Goal: Communication & Community: Participate in discussion

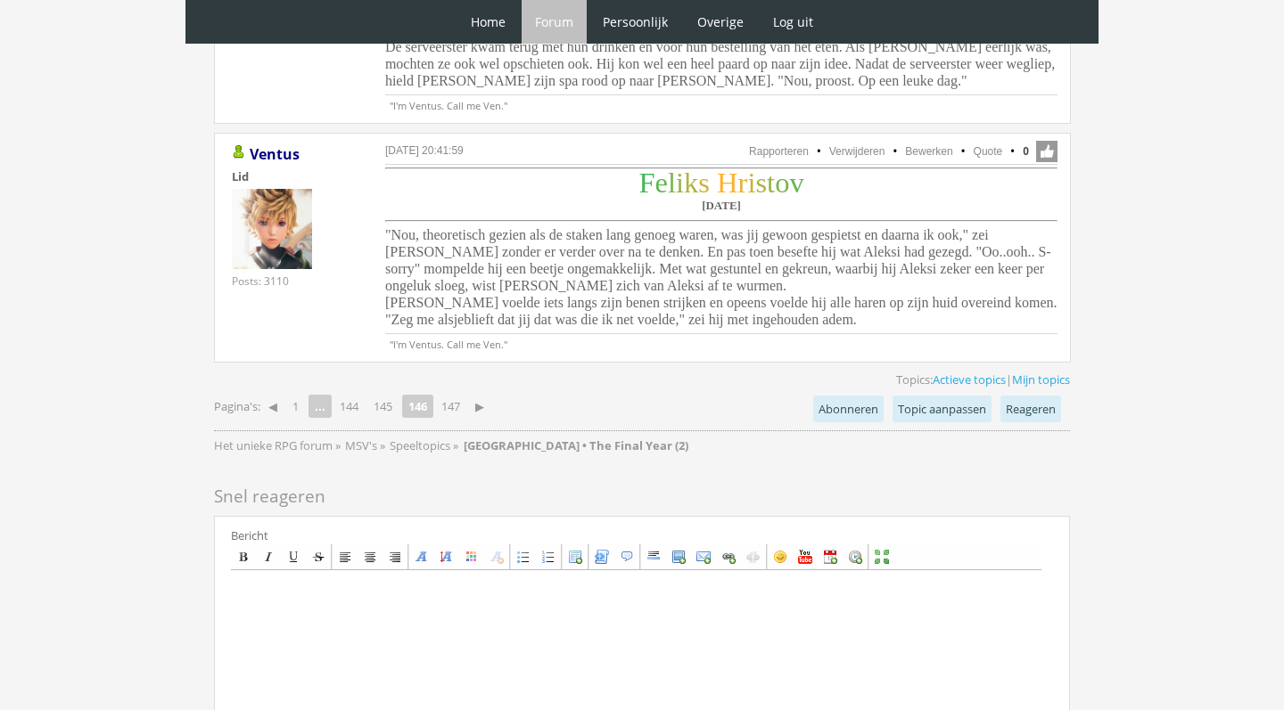
scroll to position [4528, 0]
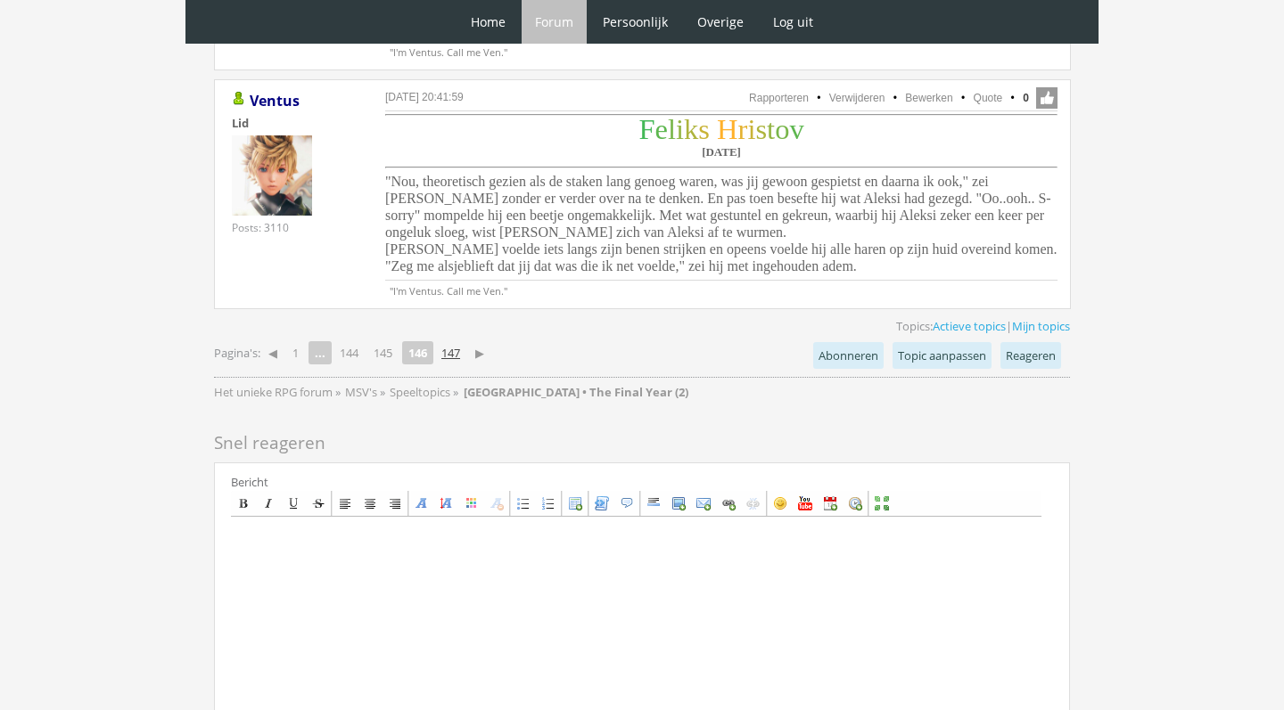
click at [455, 340] on link "147" at bounding box center [450, 352] width 33 height 25
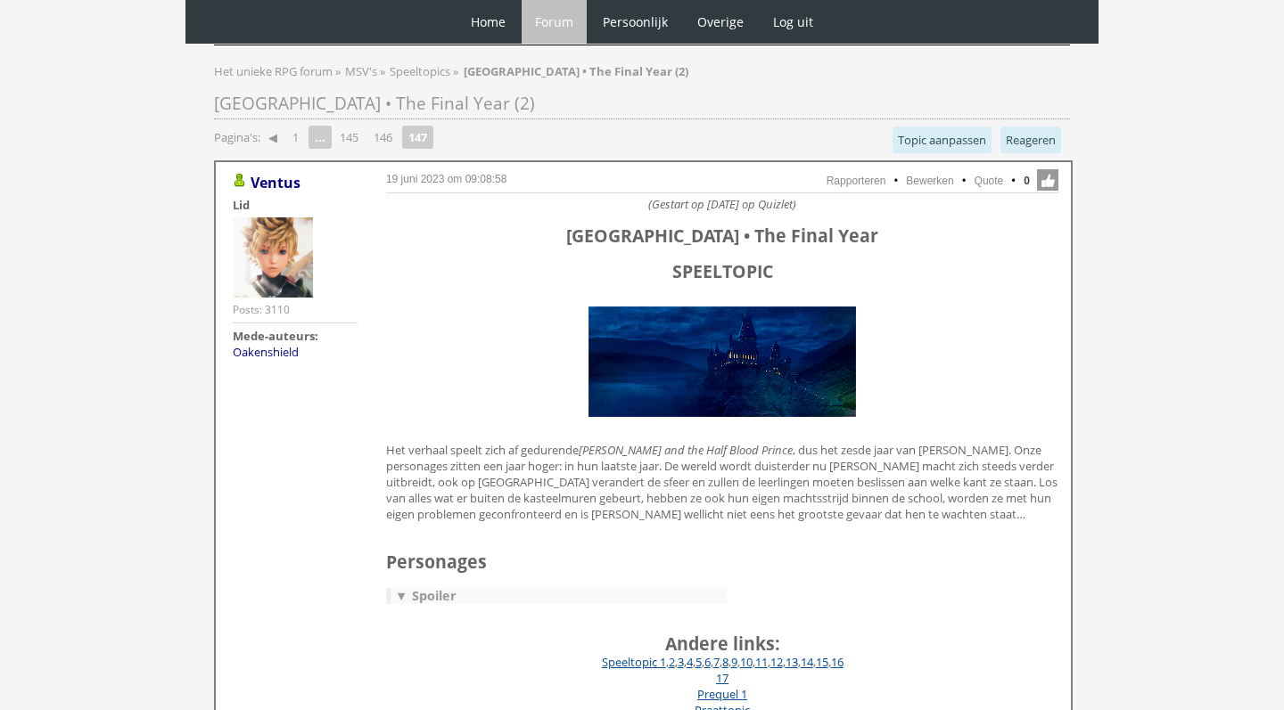
scroll to position [81, 0]
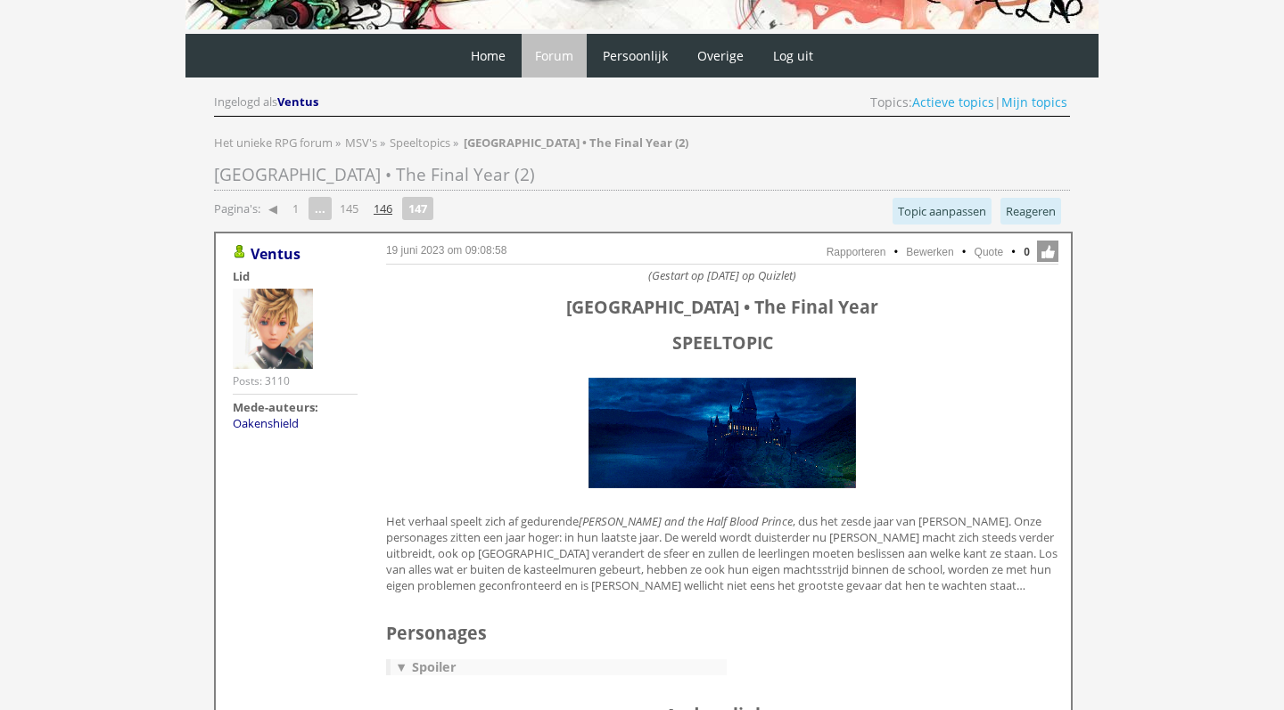
click at [391, 205] on link "146" at bounding box center [382, 208] width 33 height 25
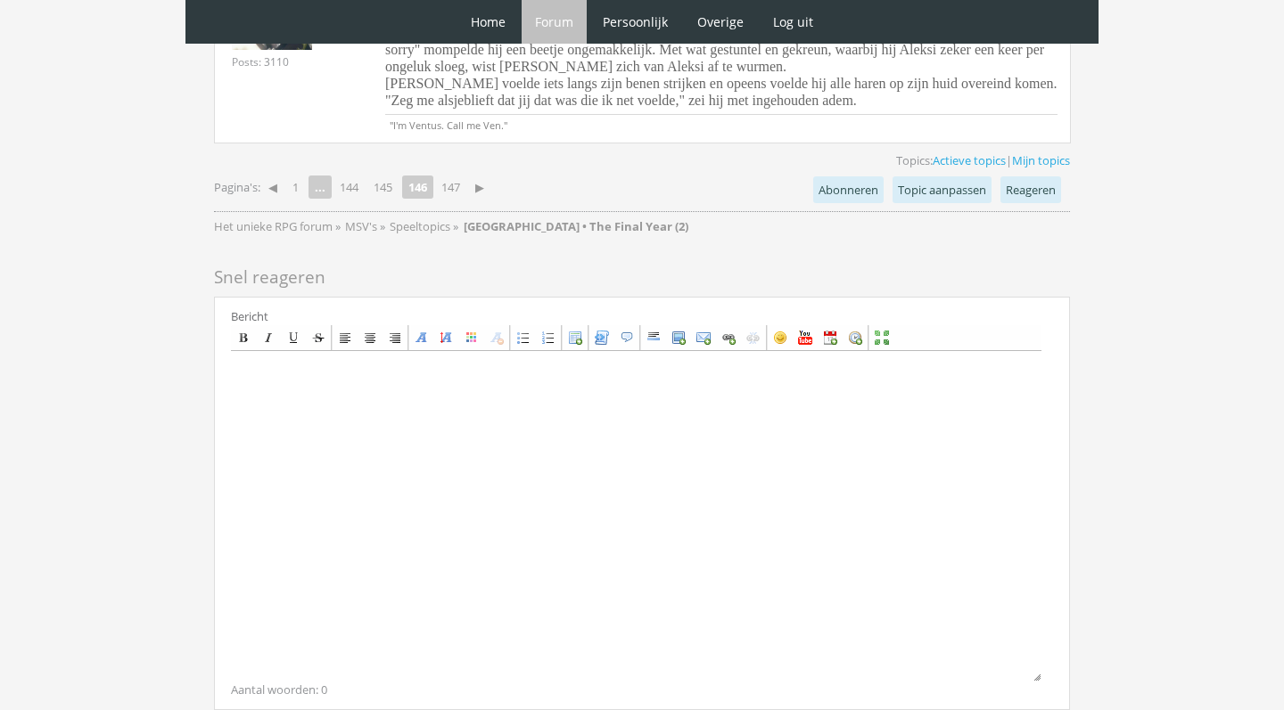
scroll to position [4704, 0]
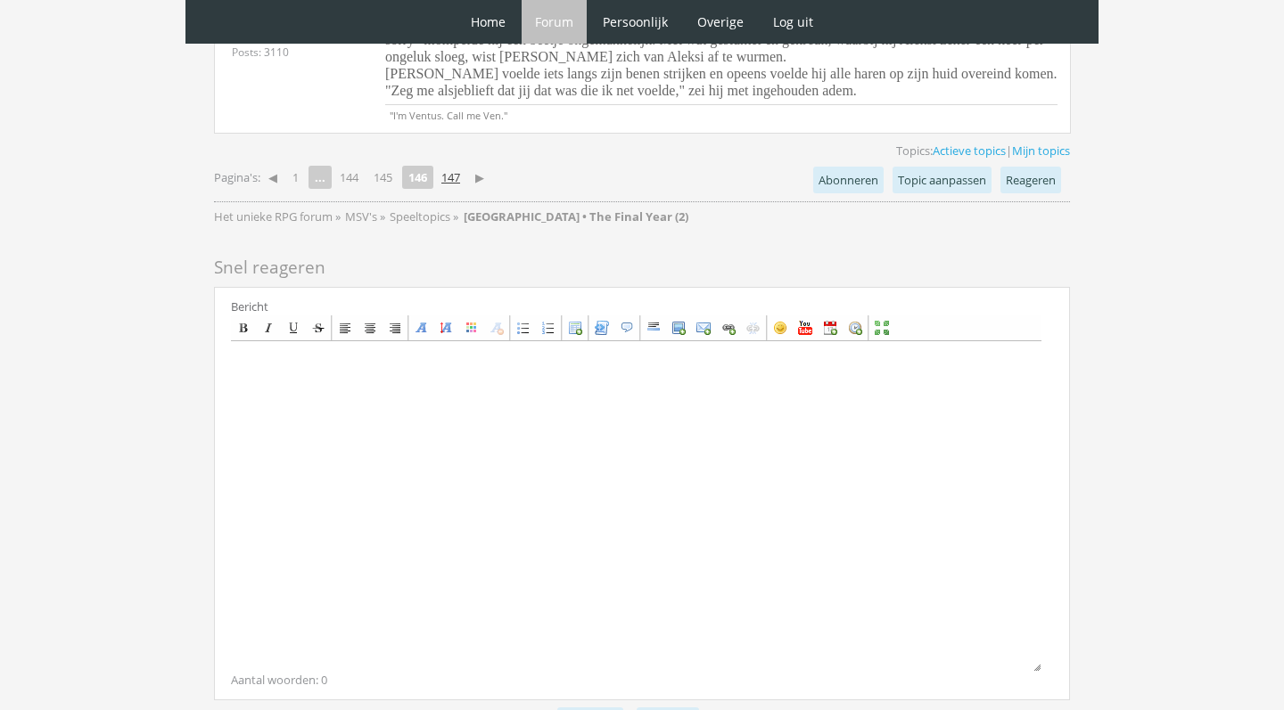
click at [462, 165] on link "147" at bounding box center [450, 177] width 33 height 25
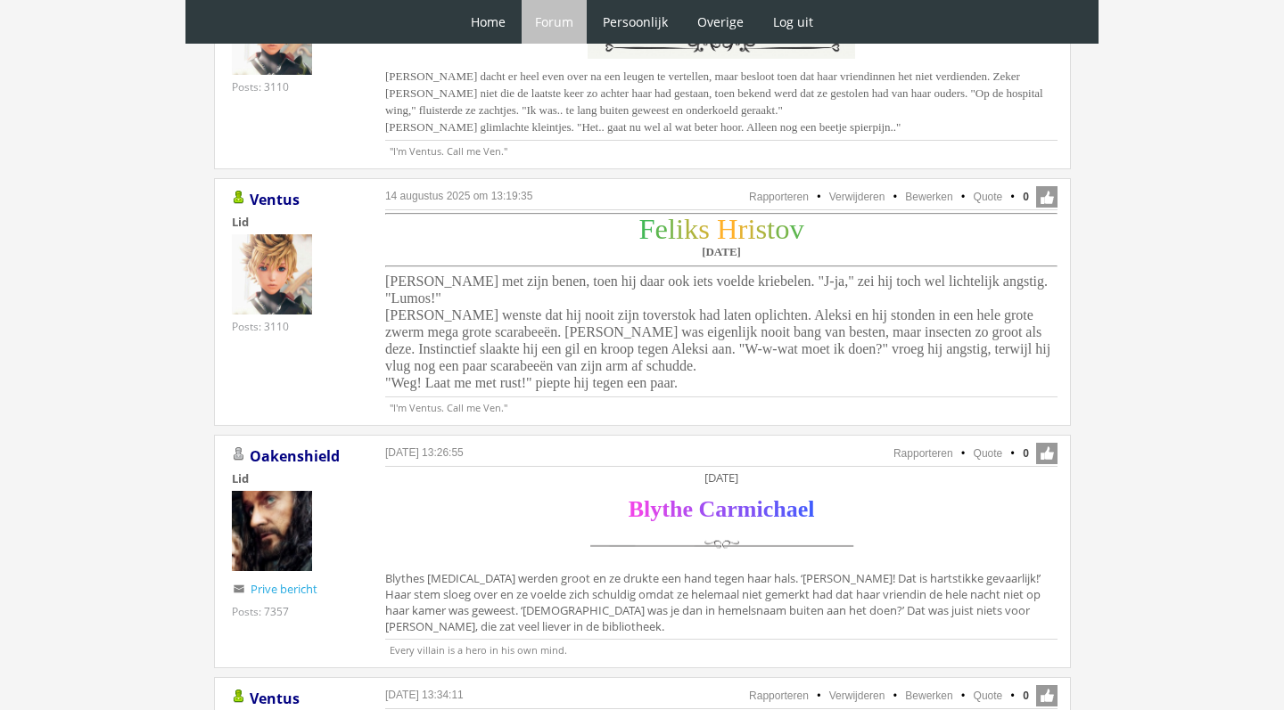
scroll to position [1601, 0]
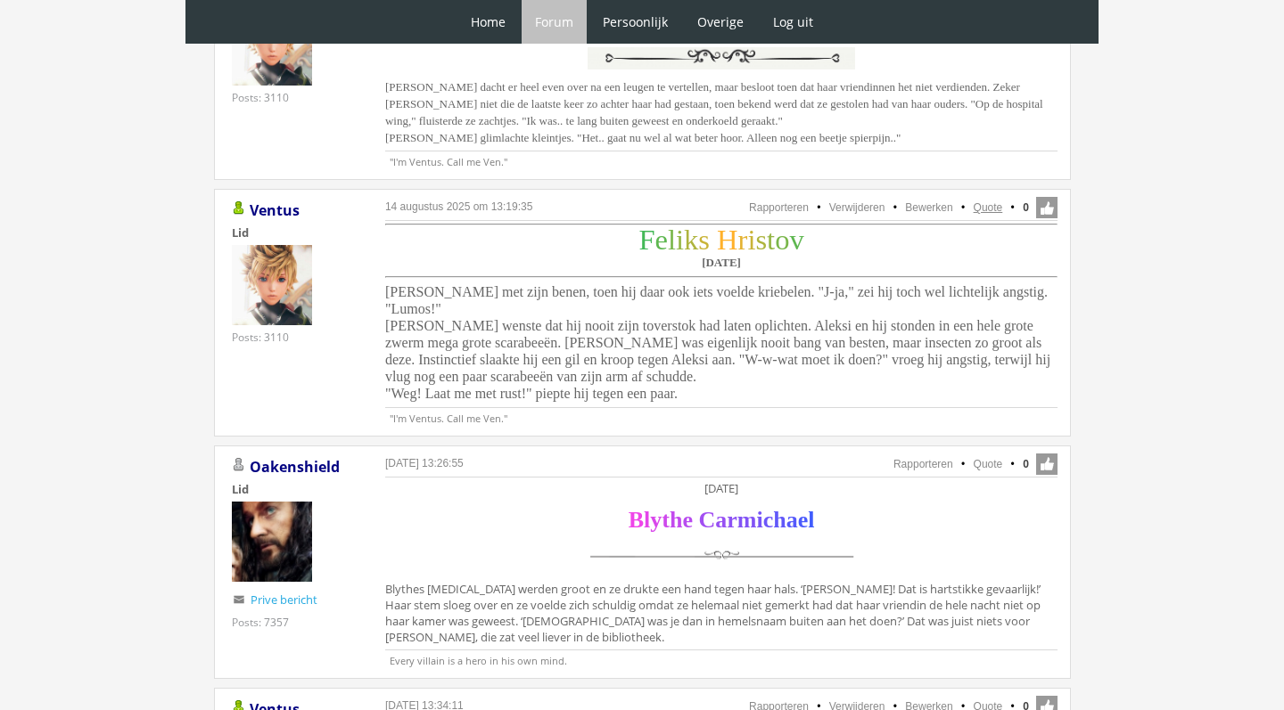
click at [987, 212] on link "Quote" at bounding box center [987, 207] width 29 height 12
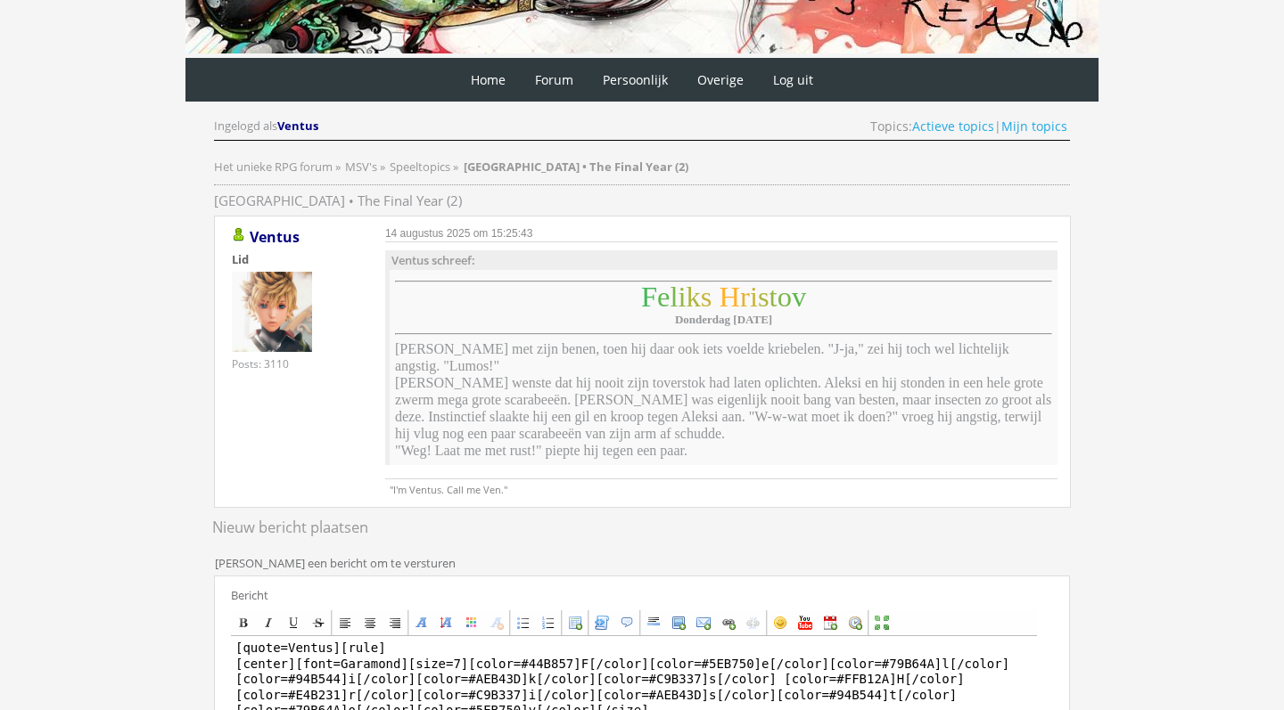
scroll to position [467, 0]
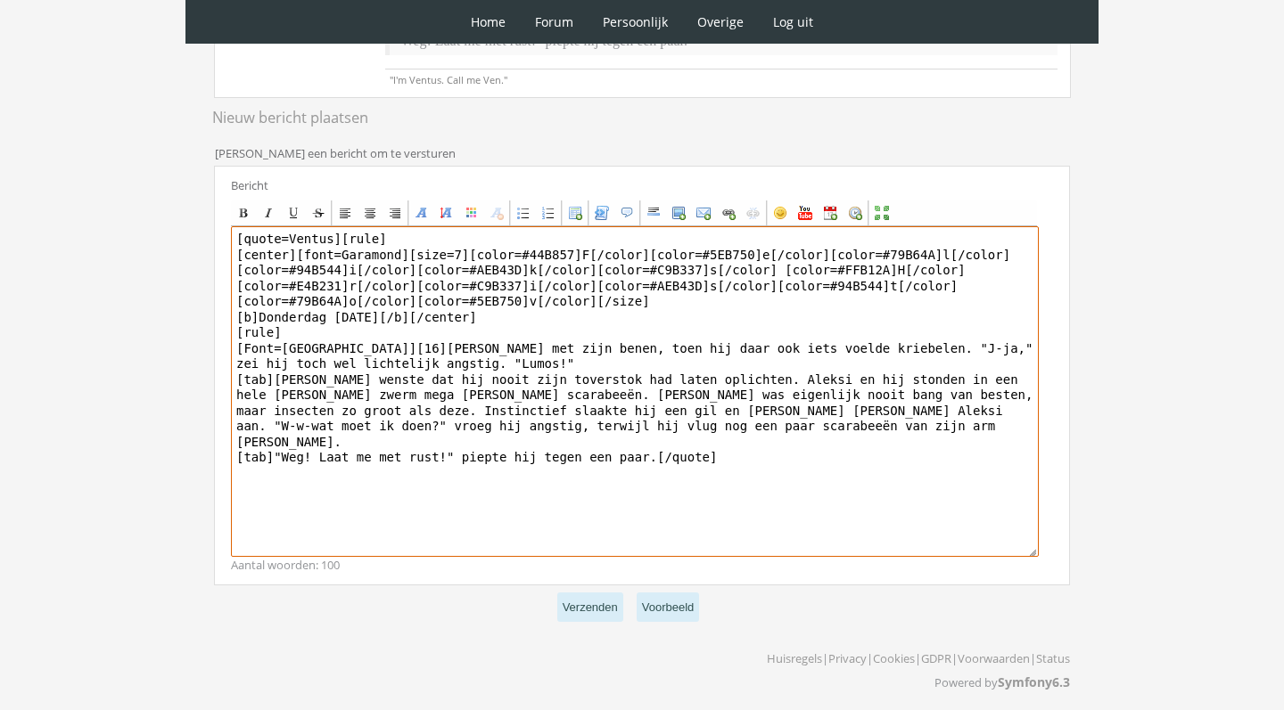
drag, startPoint x: 340, startPoint y: 234, endPoint x: 176, endPoint y: 228, distance: 164.1
click at [178, 228] on div "0 Home Forum Forum index Actieve topics Mijn topics Persoonlijk Profiel Prive b…" at bounding box center [642, 125] width 1284 height 1185
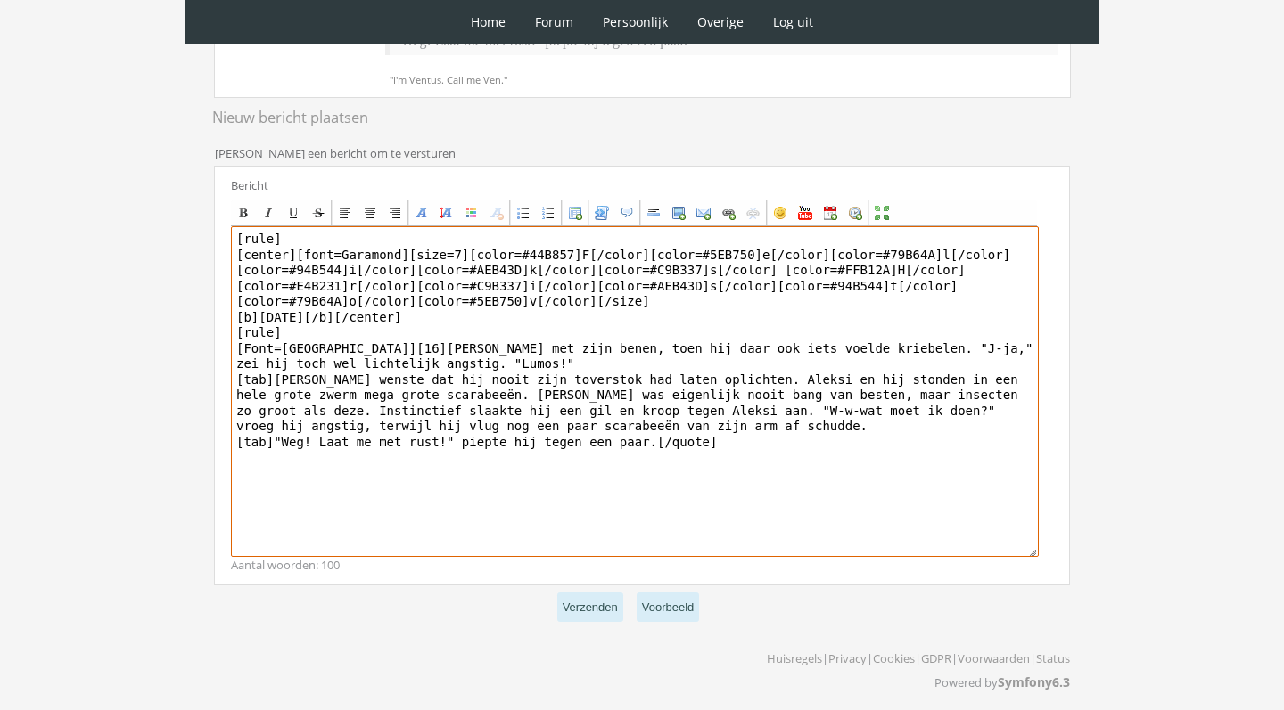
drag, startPoint x: 379, startPoint y: 340, endPoint x: 609, endPoint y: 651, distance: 386.8
click at [595, 632] on div "RPG Realm Ingelogd als Ventus Topics: Actieve topics | Mijn topics Het unieke R…" at bounding box center [642, 193] width 890 height 1043
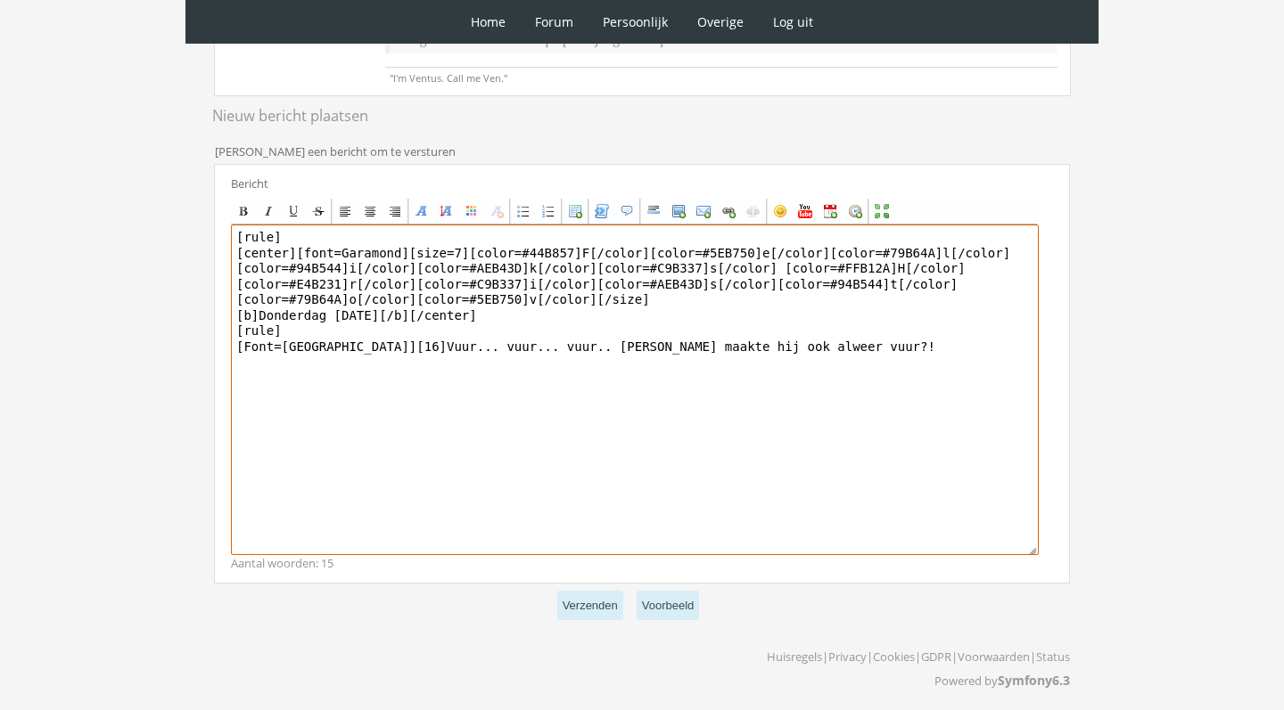
scroll to position [468, 0]
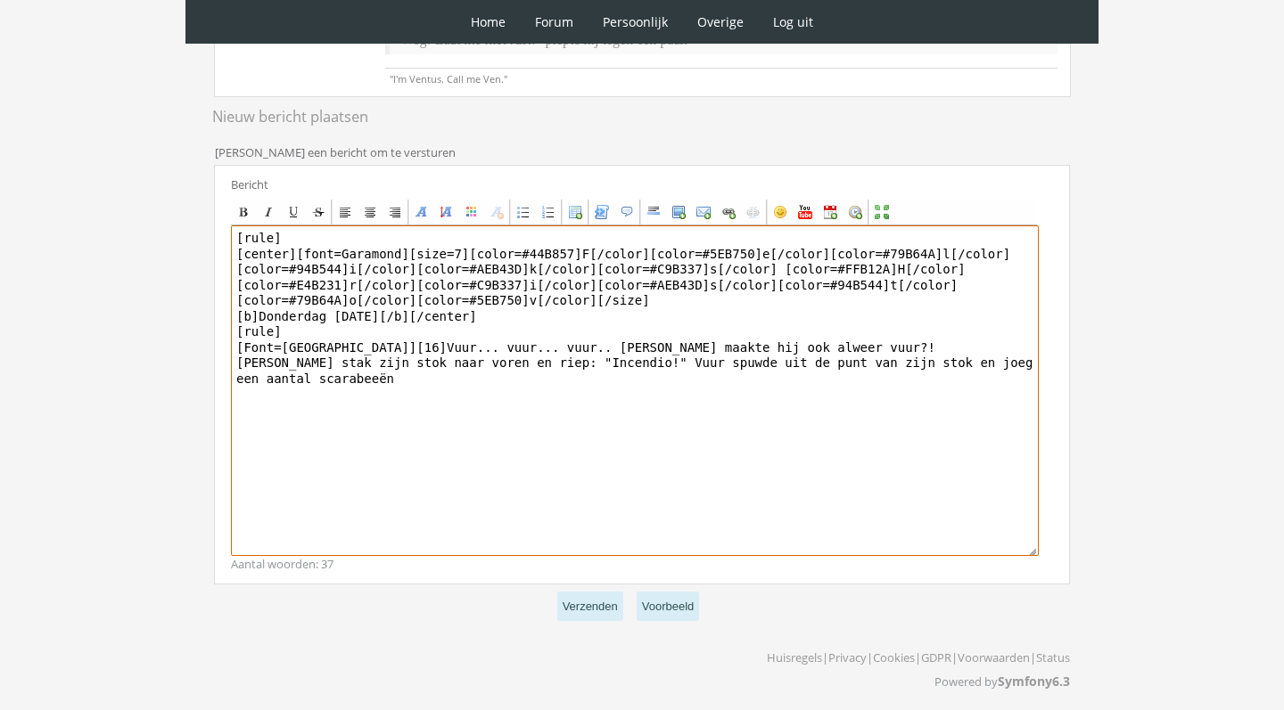
click at [966, 365] on textarea "[rule] [center][font=Garamond][size=7][color=#44B857]F[/color][color=#5EB750]e[…" at bounding box center [635, 391] width 808 height 331
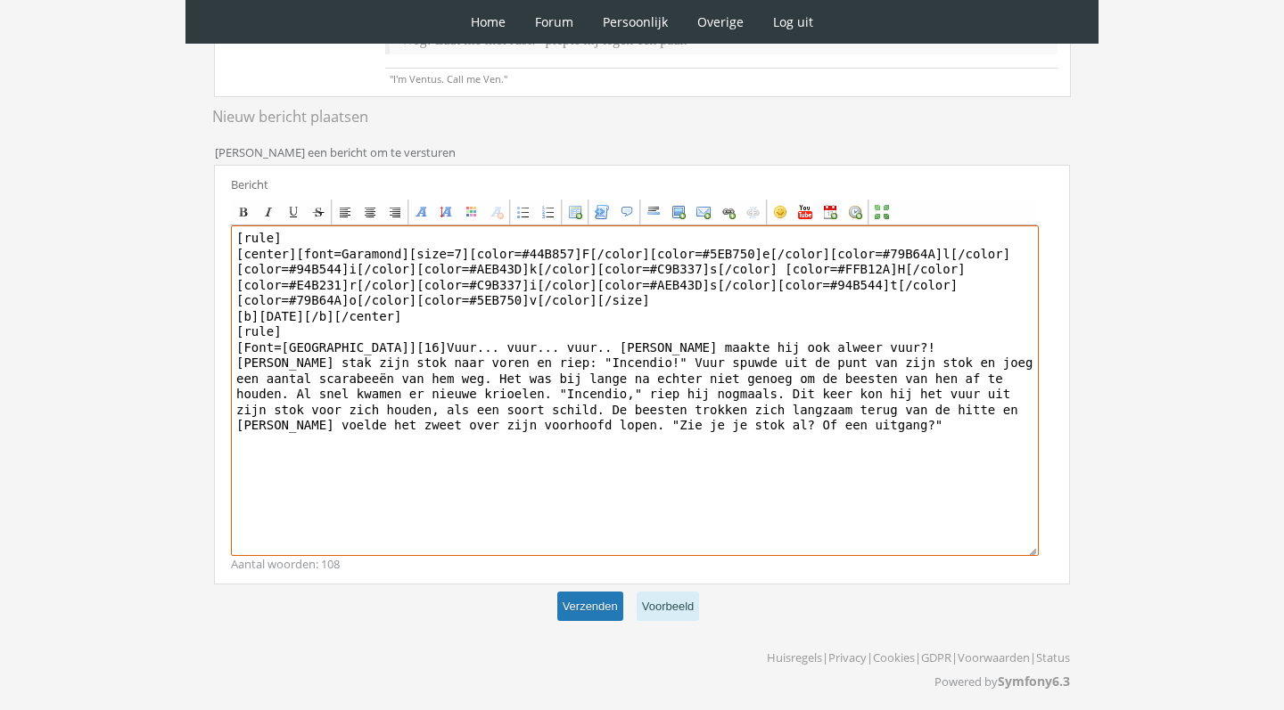
type textarea "[rule] [center][font=Garamond][size=7][color=#44B857]F[/color][color=#5EB750]e[…"
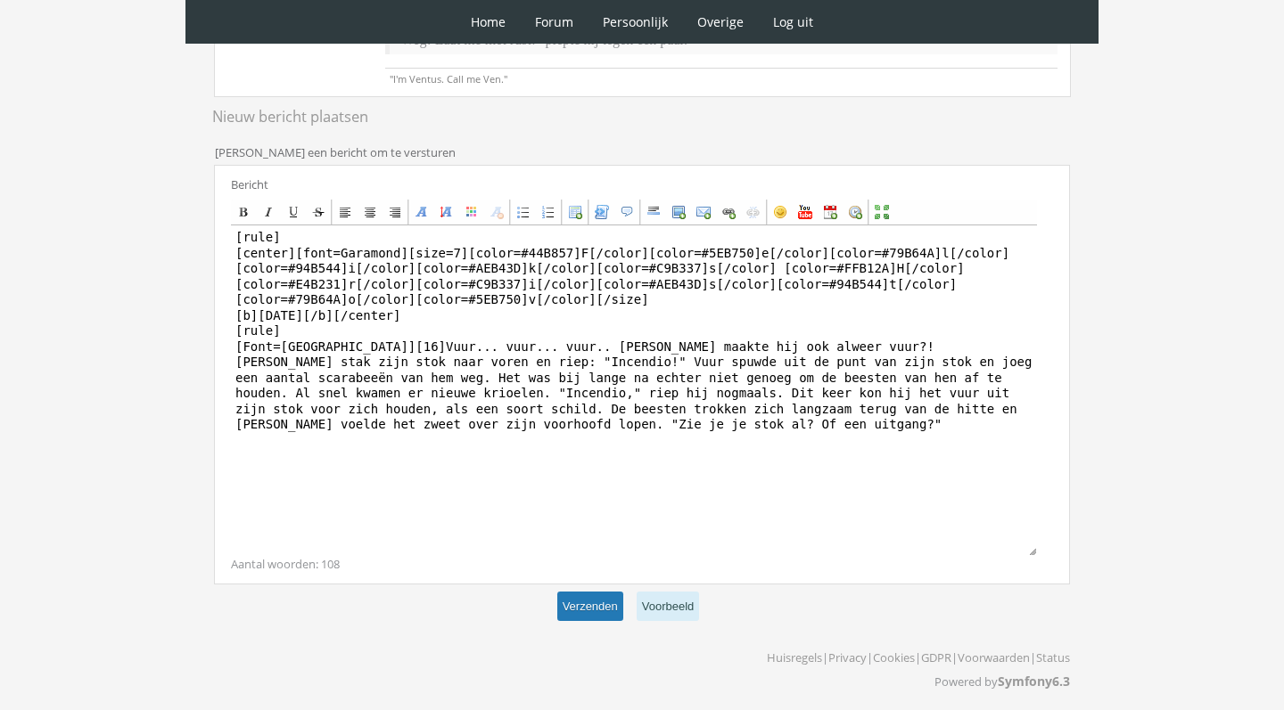
click at [596, 607] on button "Verzenden" at bounding box center [590, 606] width 66 height 29
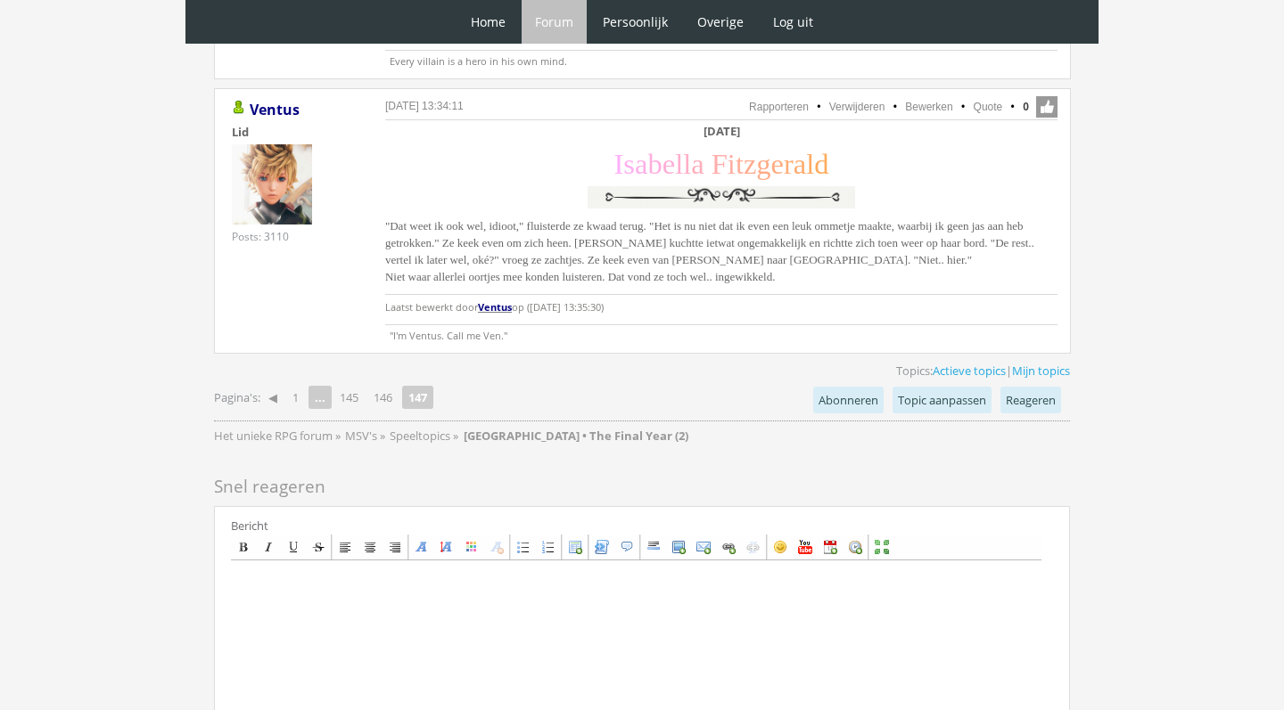
scroll to position [2201, 0]
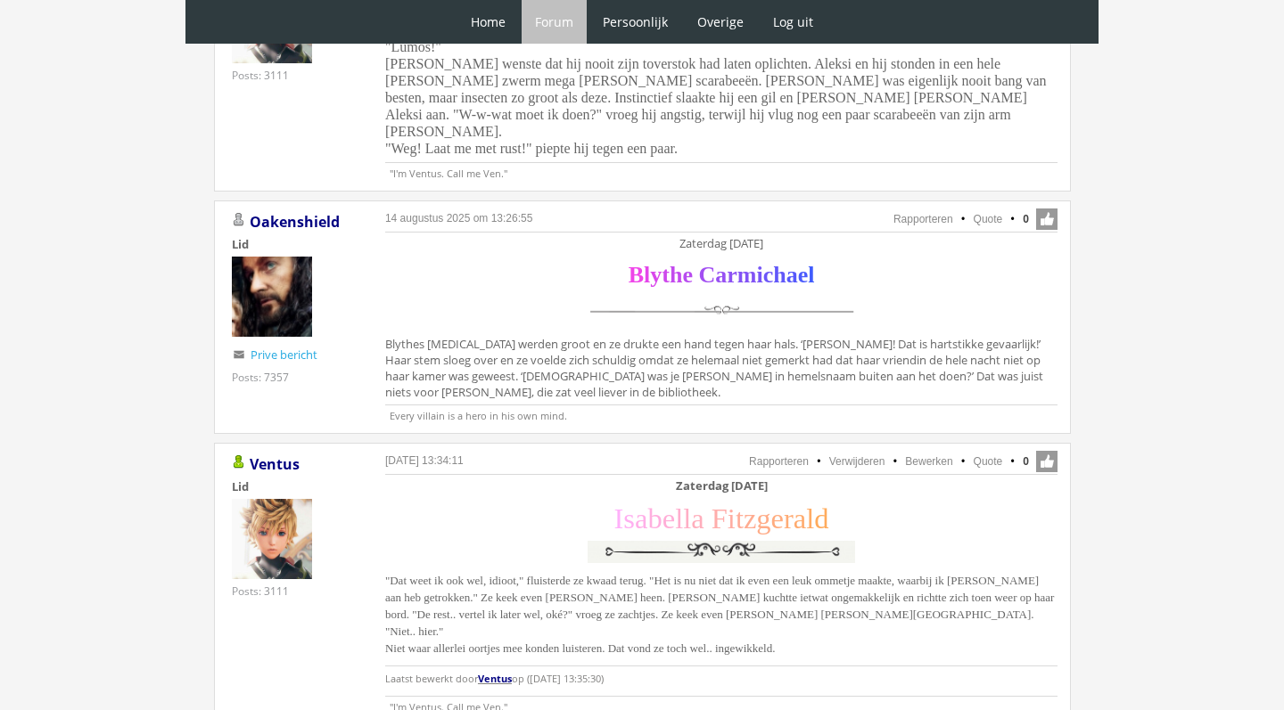
scroll to position [1829, 0]
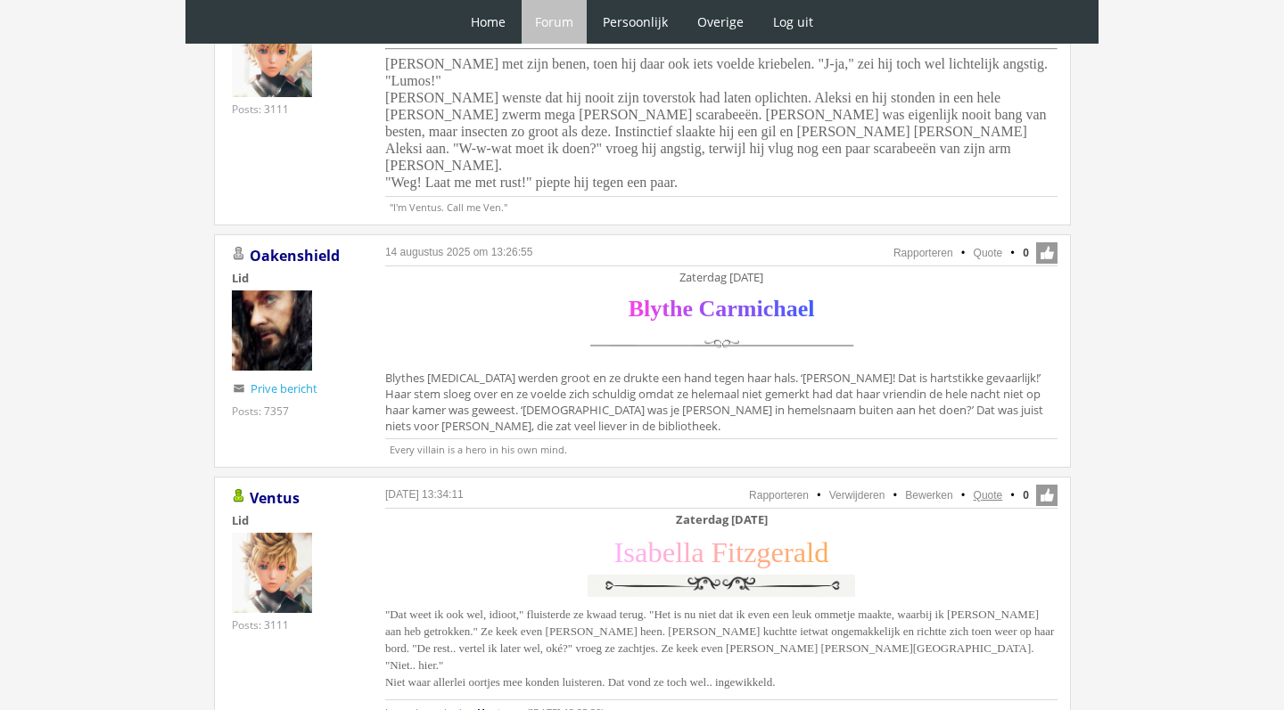
click at [993, 489] on link "Quote" at bounding box center [987, 495] width 29 height 12
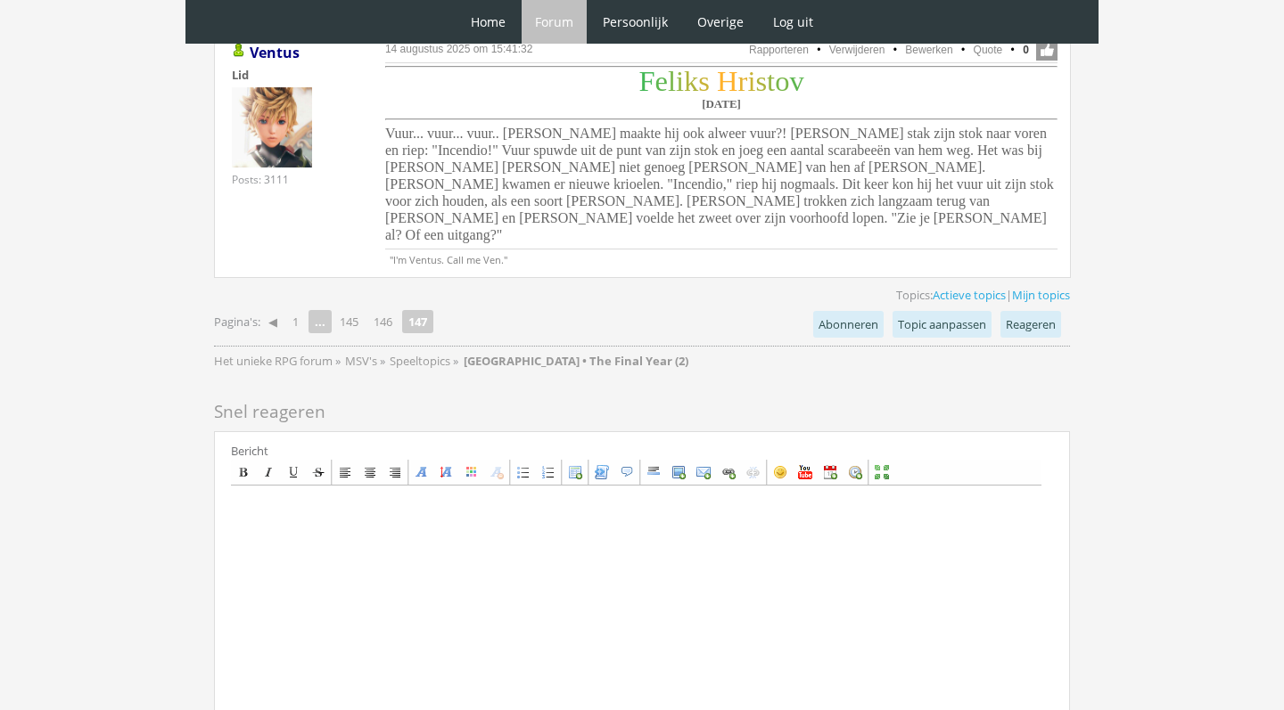
scroll to position [3302, 0]
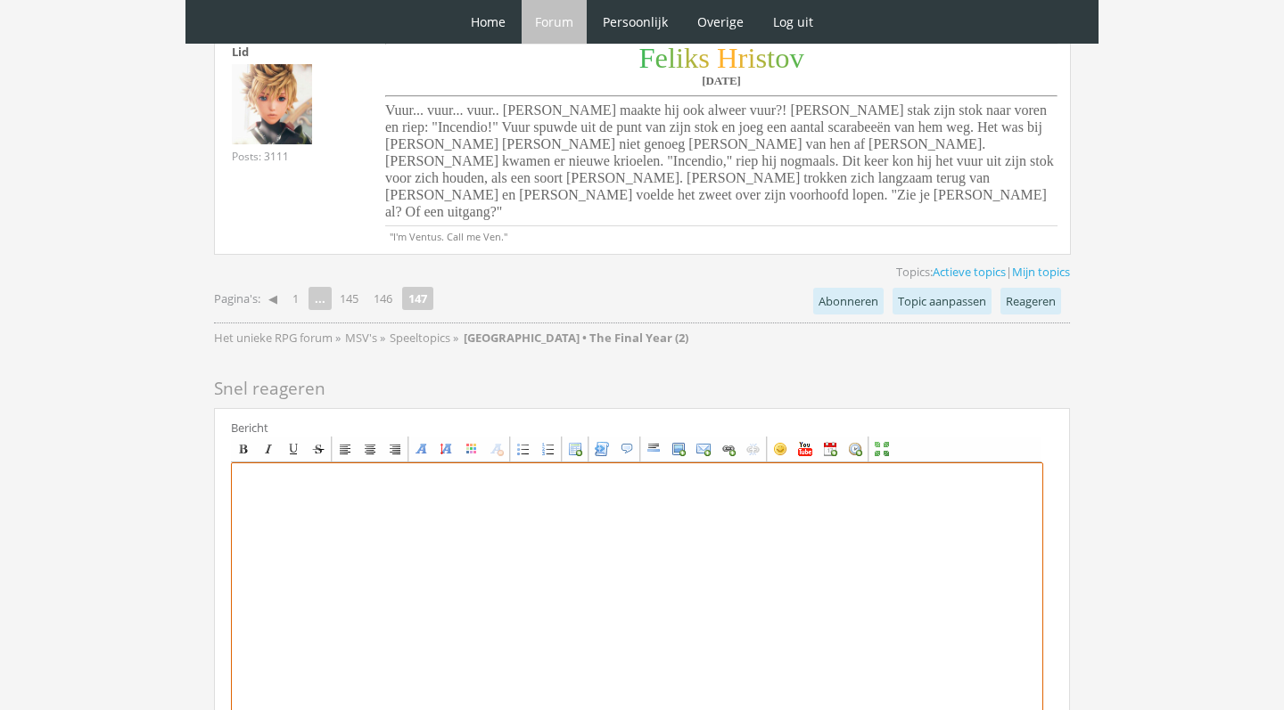
click at [425, 467] on textarea at bounding box center [637, 628] width 812 height 331
paste textarea "[center][b]Zaterdag 27 november[/b] [size=7][font=Georgia][color=#FFB0FA]I[/col…"
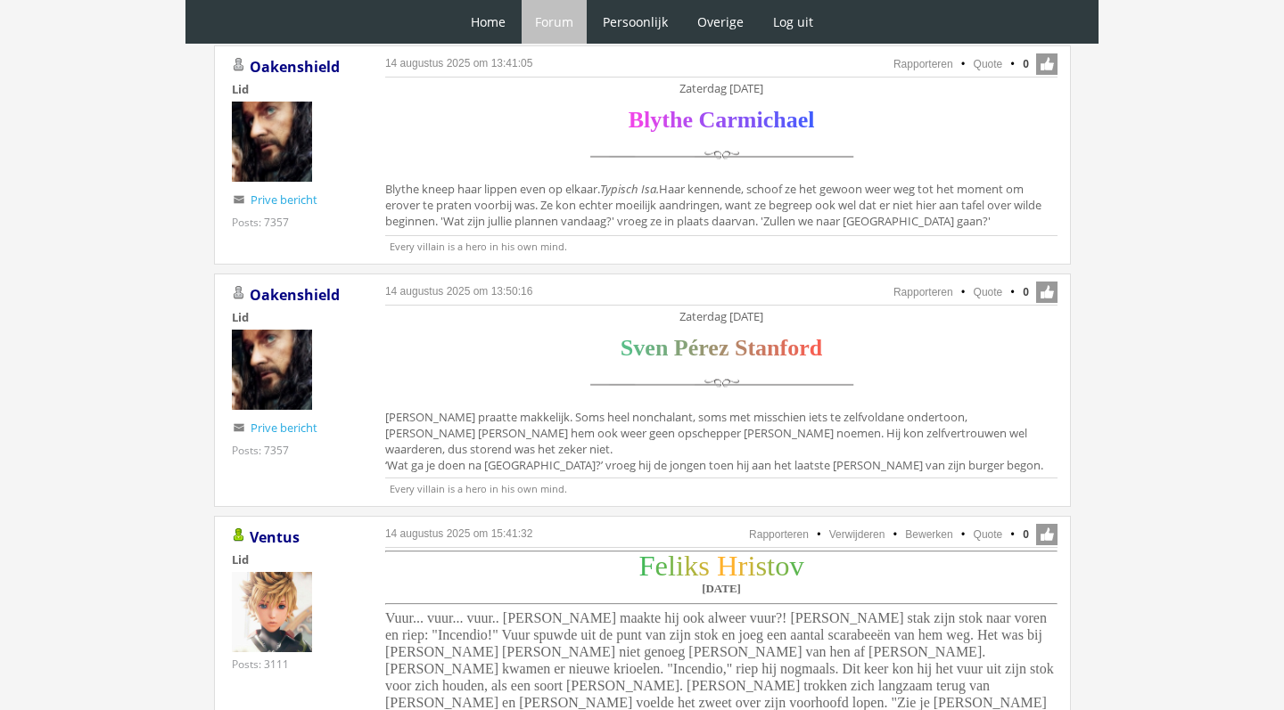
scroll to position [3456, 0]
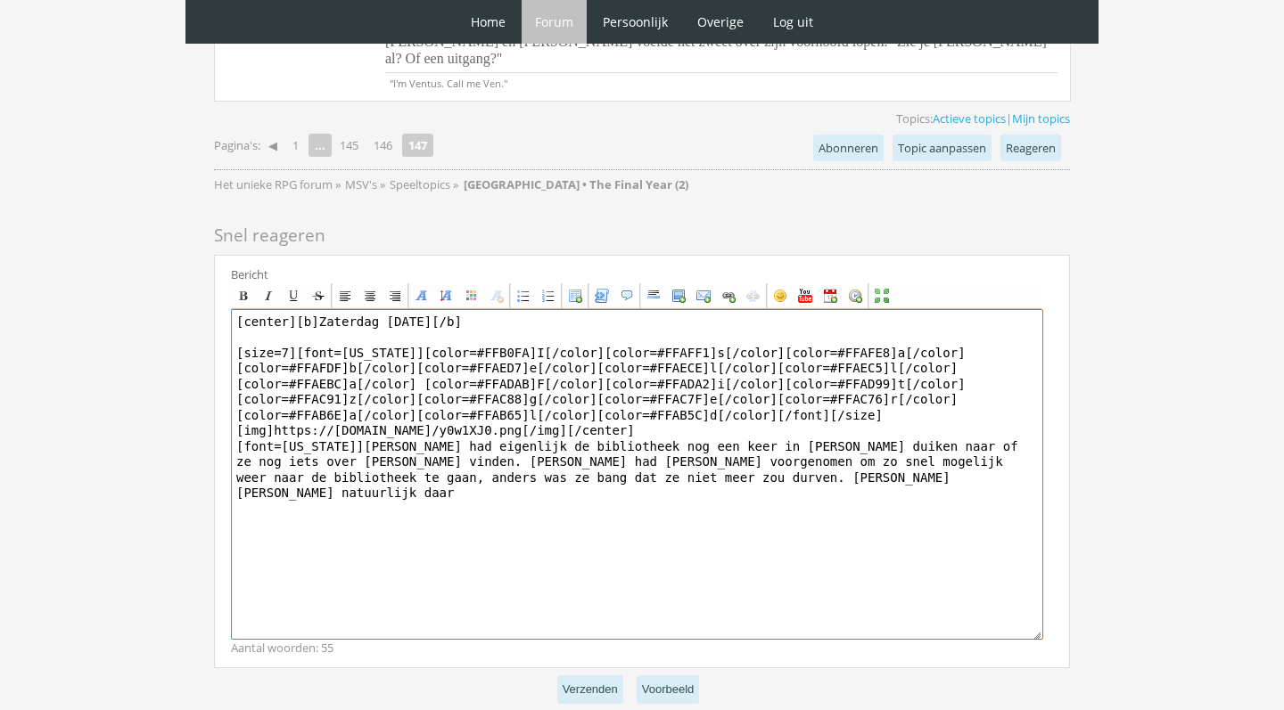
drag, startPoint x: 840, startPoint y: 391, endPoint x: 600, endPoint y: 390, distance: 239.8
click at [601, 391] on textarea "[center][b]Zaterdag 27 november[/b] [size=7][font=Georgia][color=#FFB0FA]I[/col…" at bounding box center [637, 474] width 812 height 331
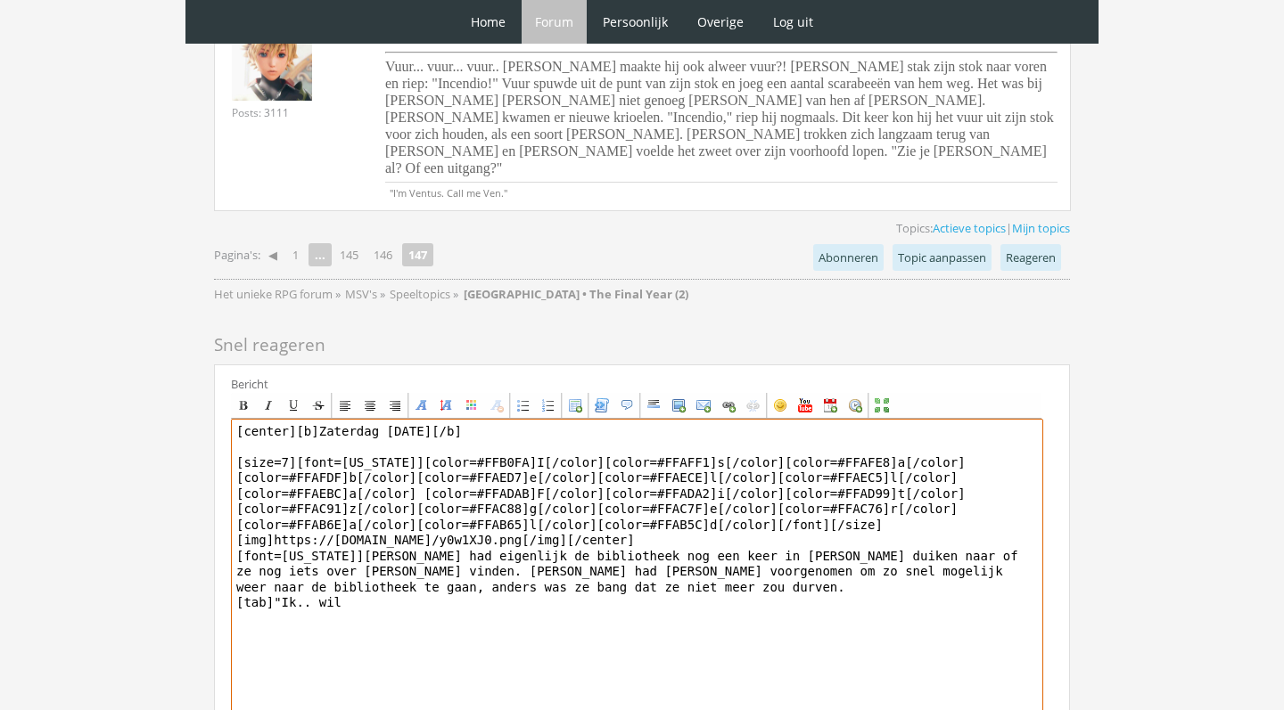
scroll to position [3351, 0]
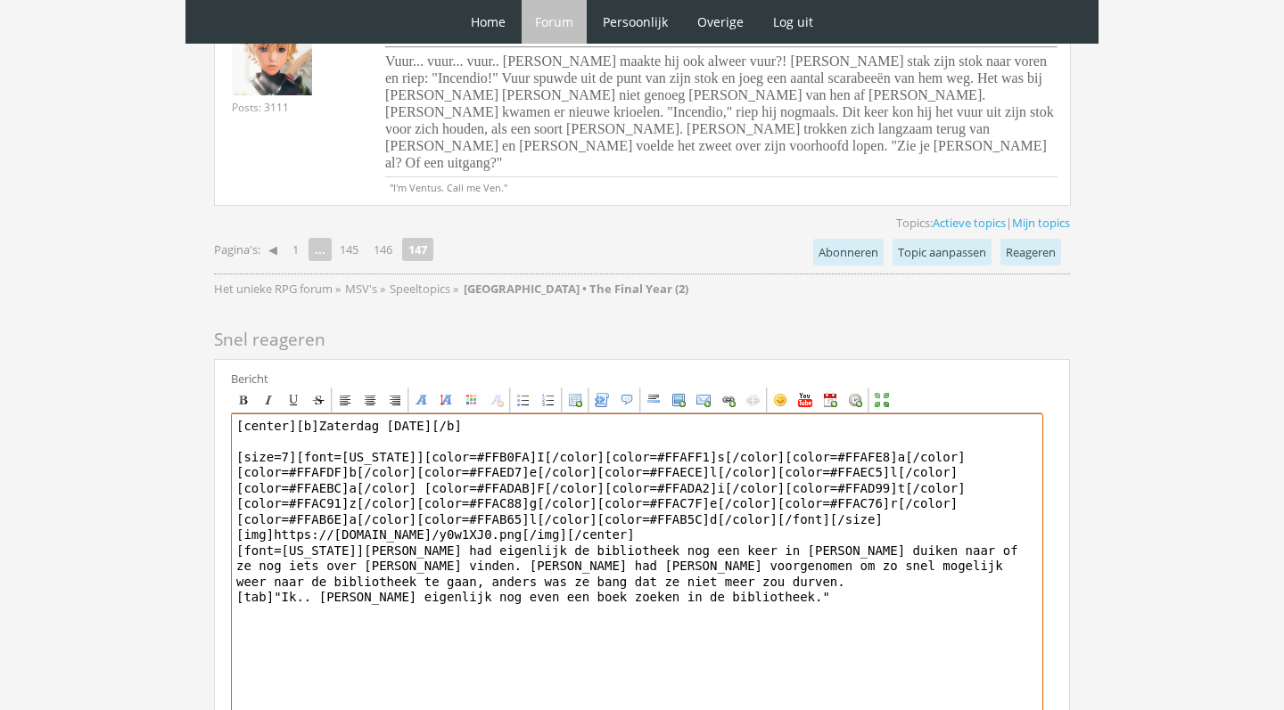
click at [619, 492] on textarea "[center][b]Zaterdag 27 november[/b] [size=7][font=Georgia][color=#FFB0FA]I[/col…" at bounding box center [637, 579] width 812 height 331
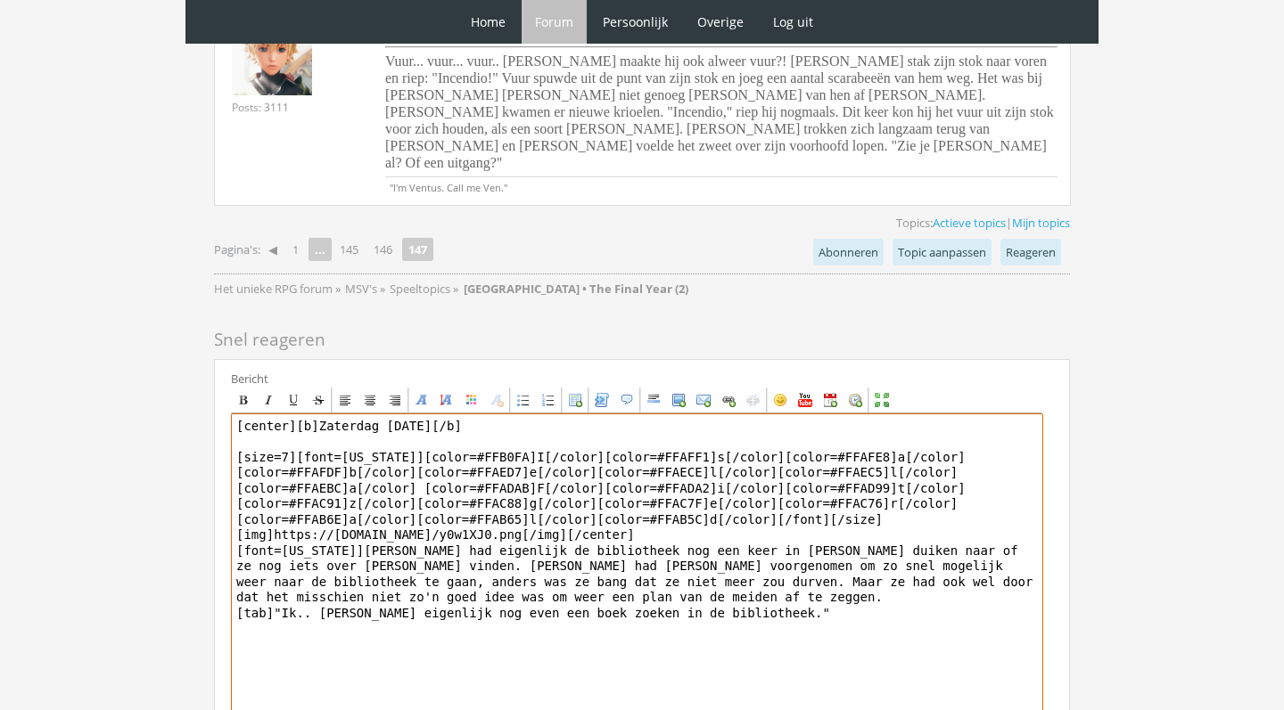
click at [760, 534] on textarea "[center][b]Zaterdag 27 november[/b] [size=7][font=Georgia][color=#FFB0FA]I[/col…" at bounding box center [637, 579] width 812 height 331
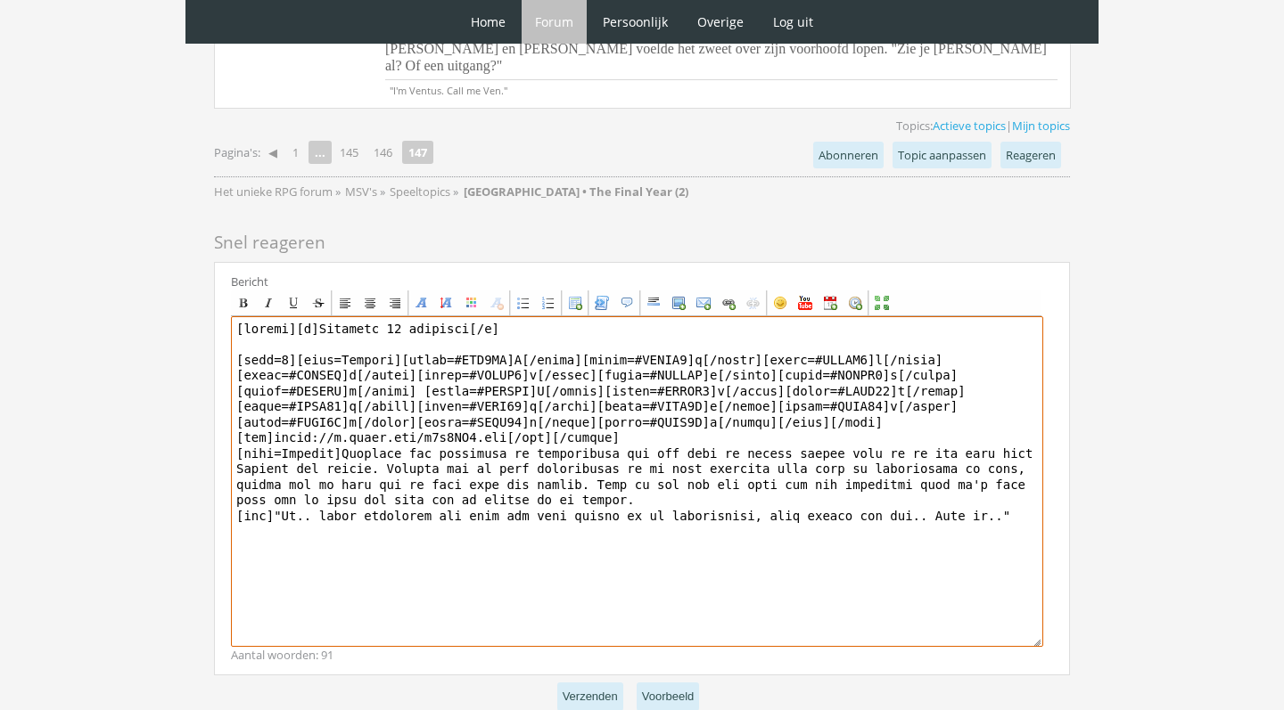
scroll to position [3452, 0]
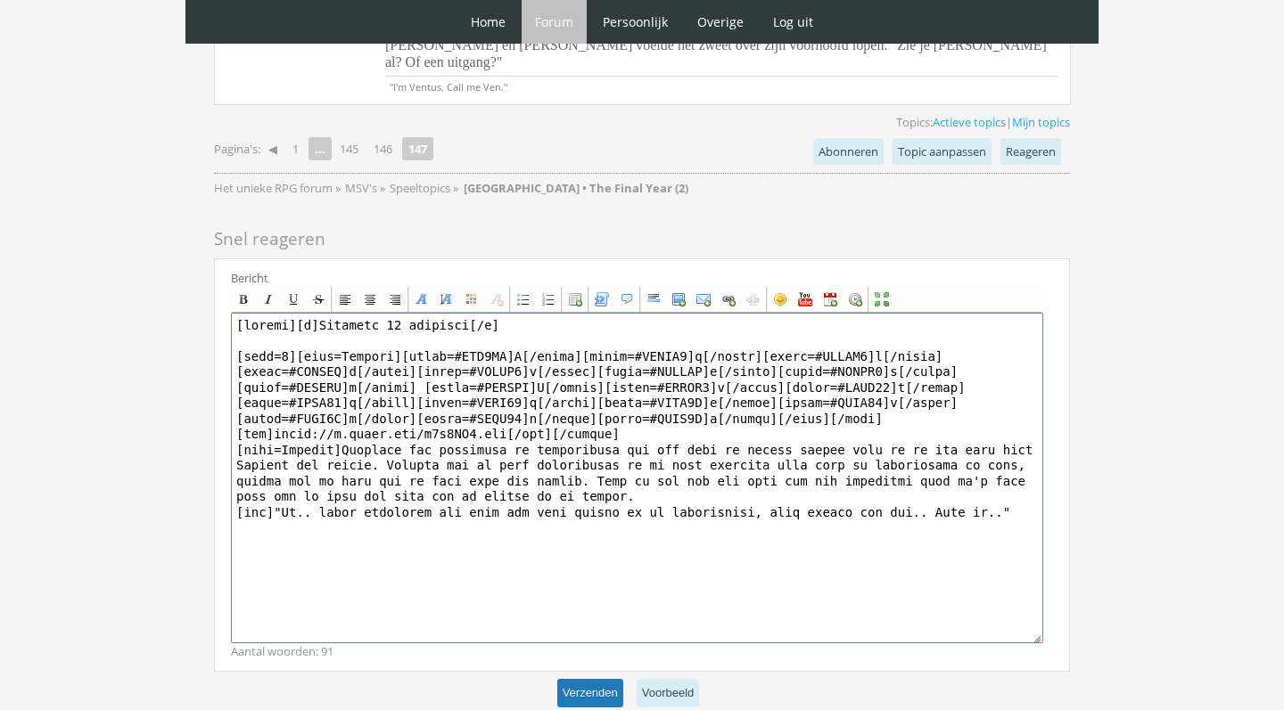
type textarea "[center][b]Zaterdag 27 november[/b] [size=7][font=Georgia][color=#FFB0FA]I[/col…"
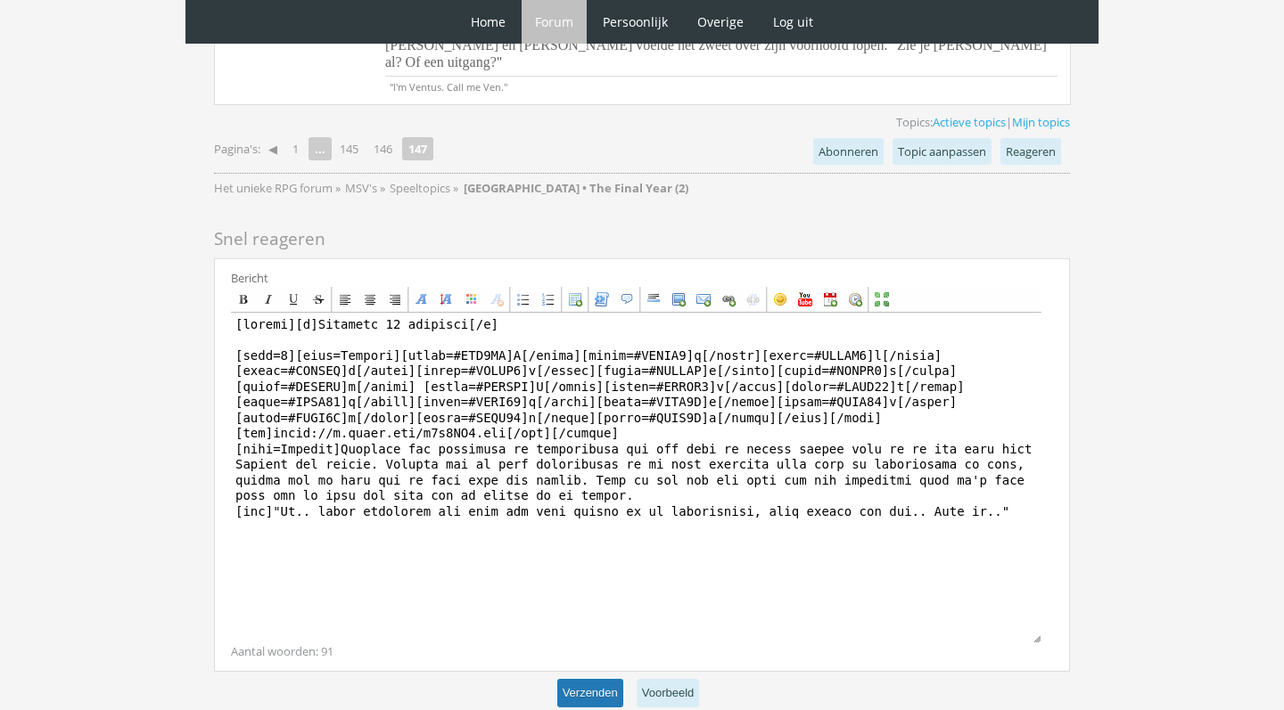
click at [579, 679] on button "Verzenden" at bounding box center [590, 693] width 66 height 29
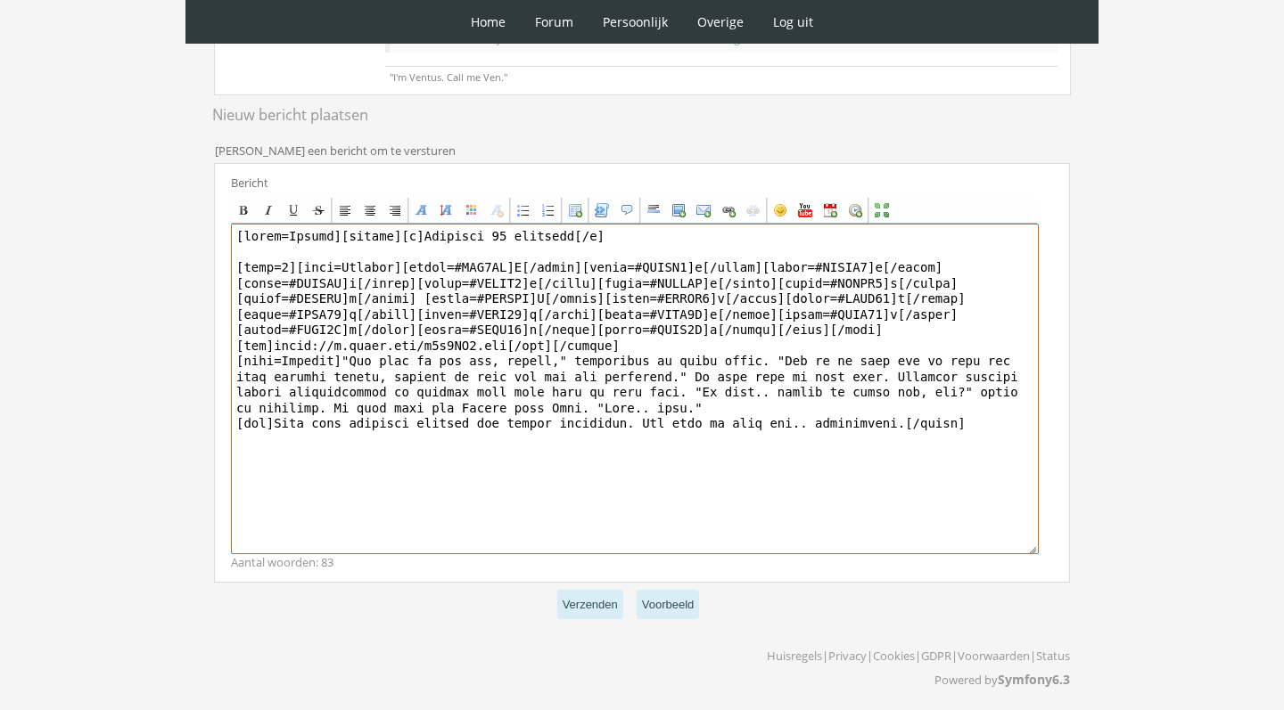
scroll to position [447, 0]
drag, startPoint x: 340, startPoint y: 234, endPoint x: 342, endPoint y: 360, distance: 126.6
click at [342, 360] on textarea at bounding box center [635, 390] width 808 height 331
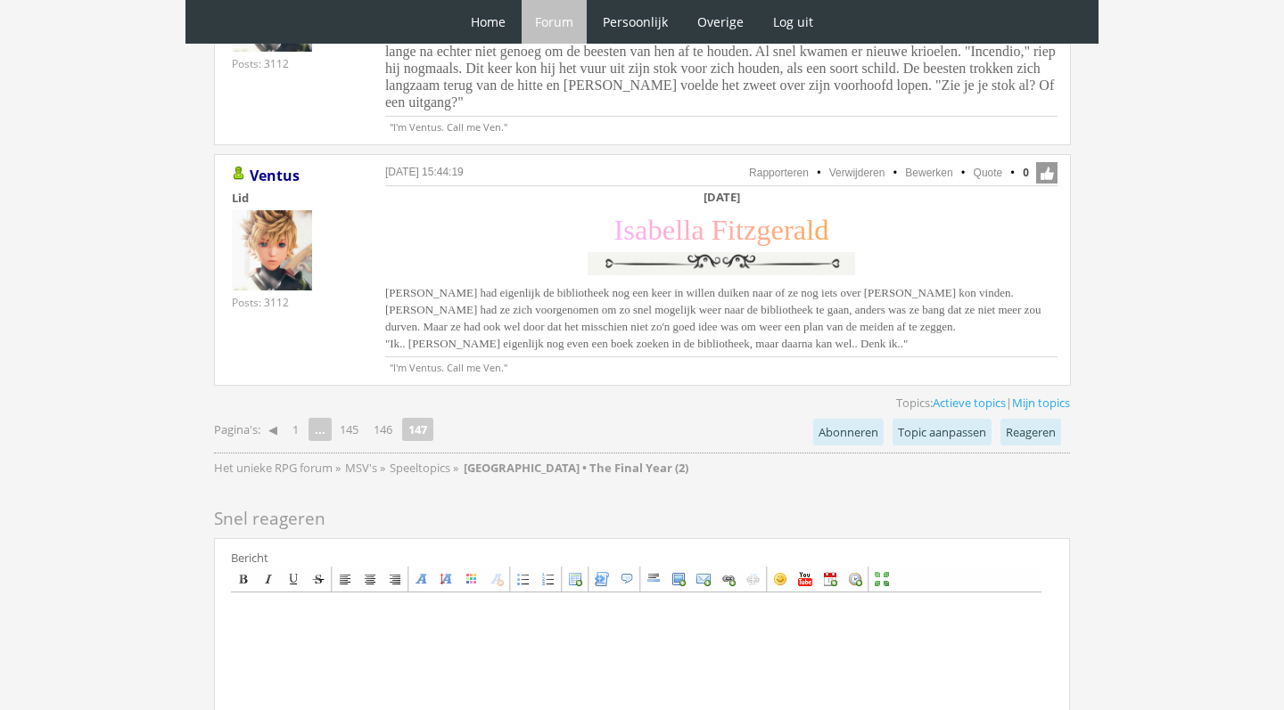
scroll to position [3376, 0]
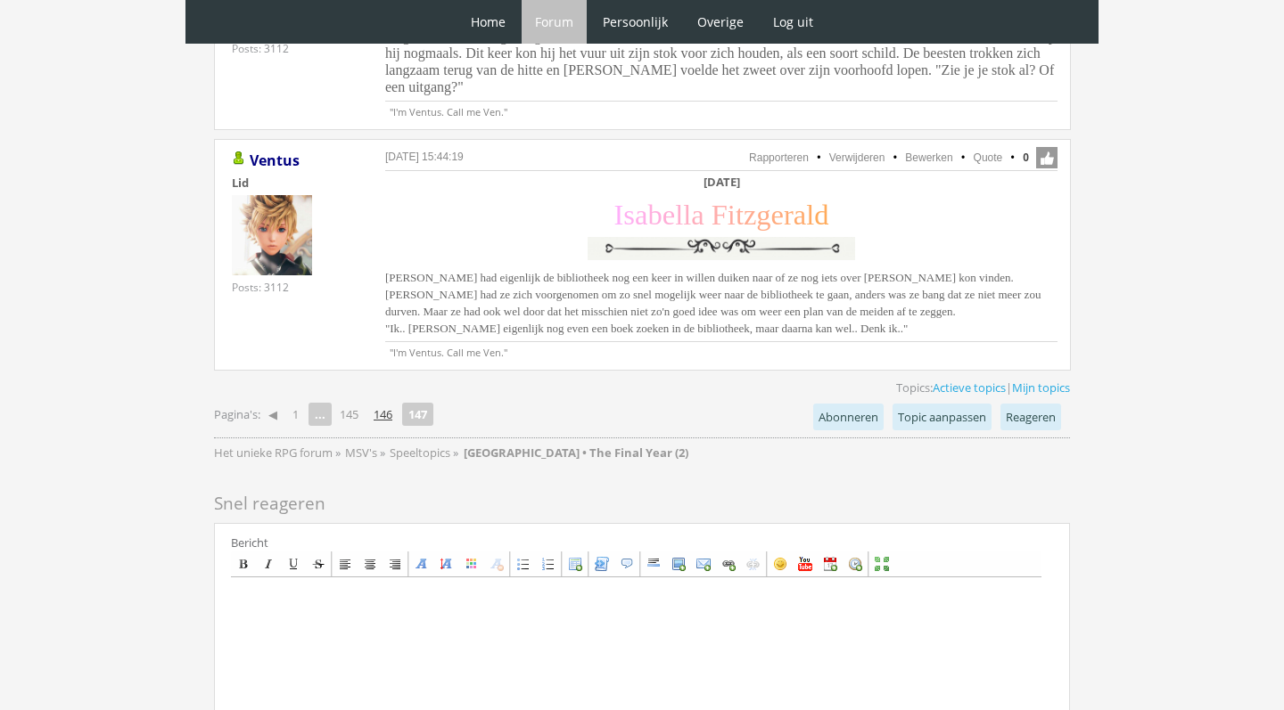
click at [388, 402] on link "146" at bounding box center [382, 414] width 33 height 25
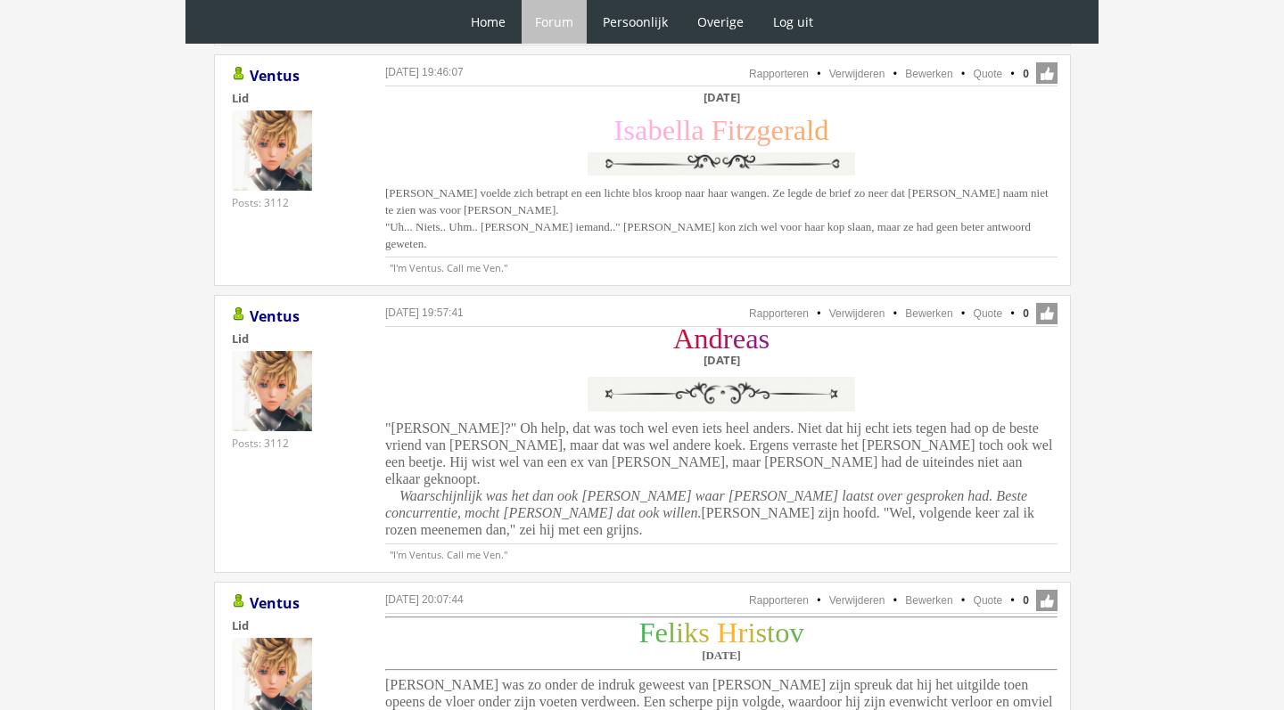
scroll to position [2622, 0]
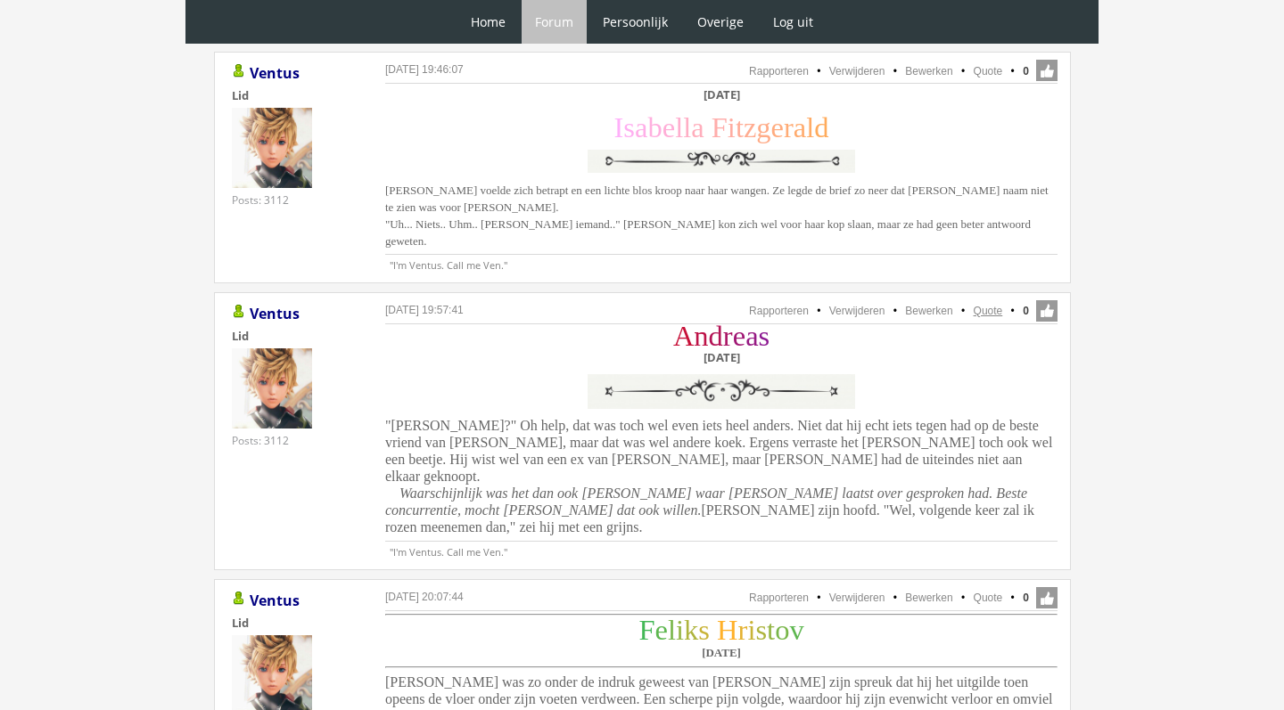
click at [993, 305] on link "Quote" at bounding box center [987, 311] width 29 height 12
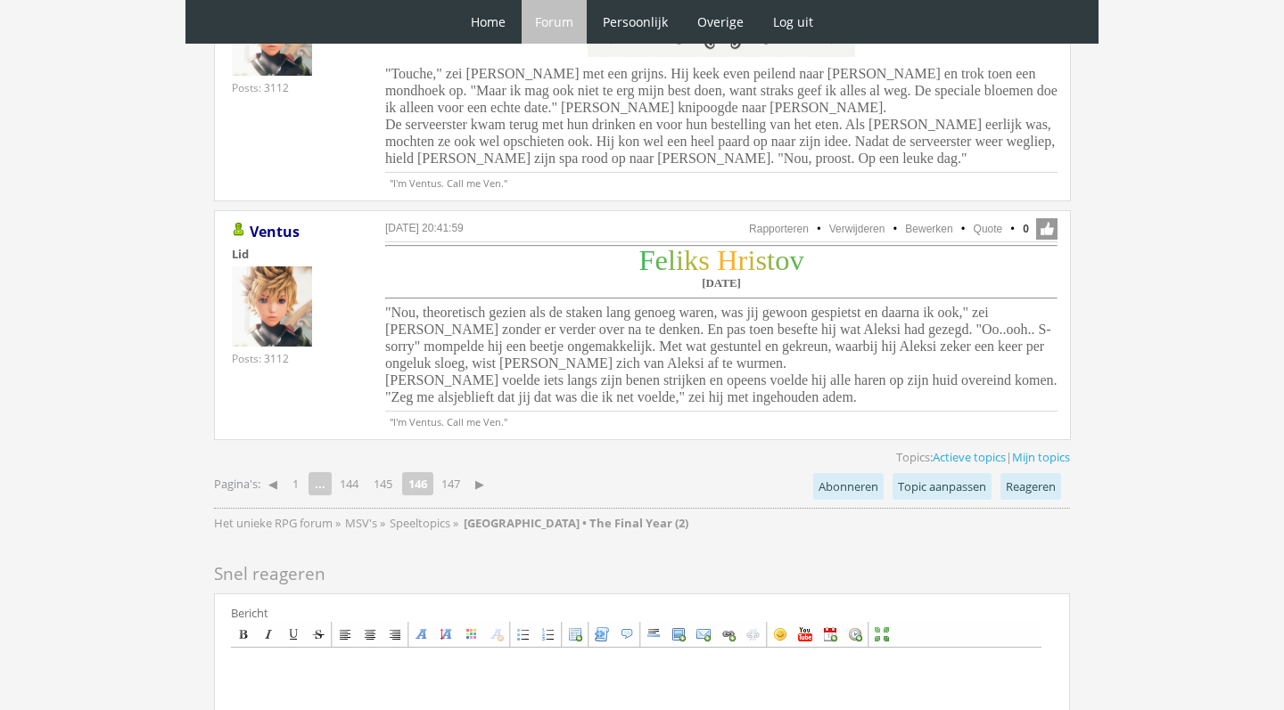
scroll to position [4399, 0]
click at [452, 470] on link "147" at bounding box center [450, 482] width 33 height 25
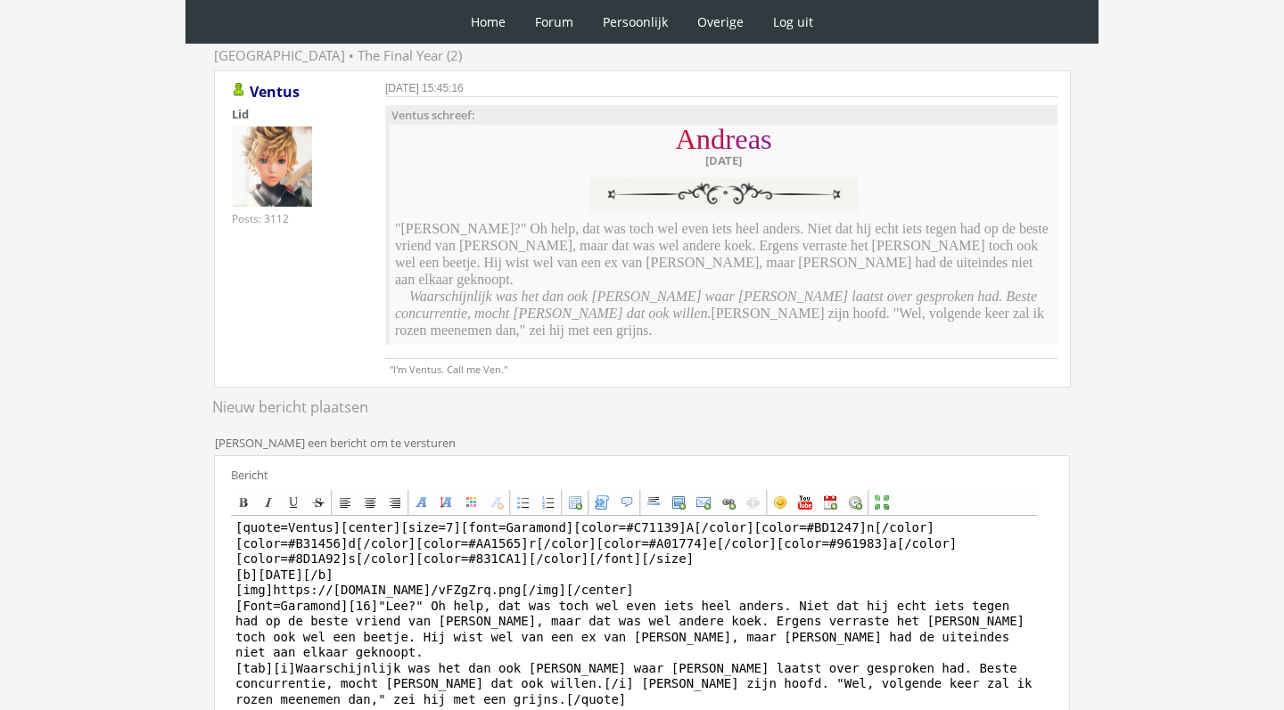
scroll to position [260, 0]
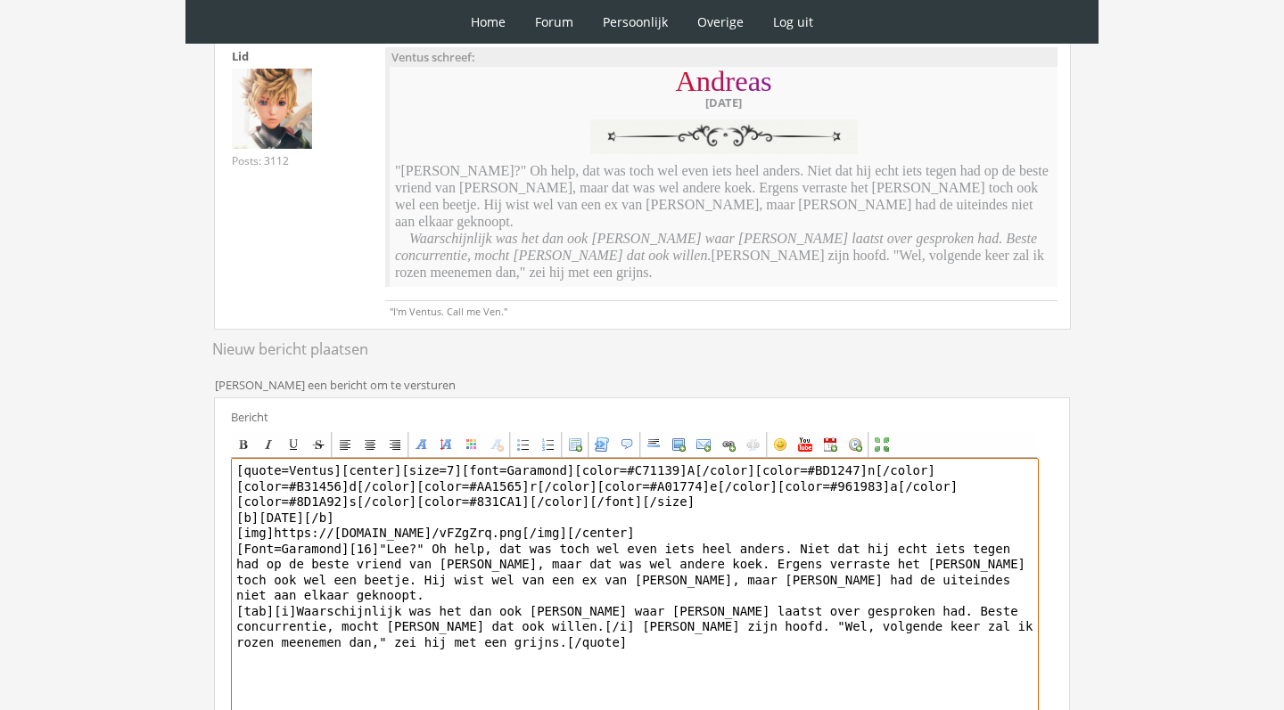
drag, startPoint x: 340, startPoint y: 439, endPoint x: 380, endPoint y: 511, distance: 82.2
click at [380, 511] on textarea "[quote=Ventus][center][size=7][font=Garamond][color=#C71139]A[/color][color=#BD…" at bounding box center [635, 623] width 808 height 331
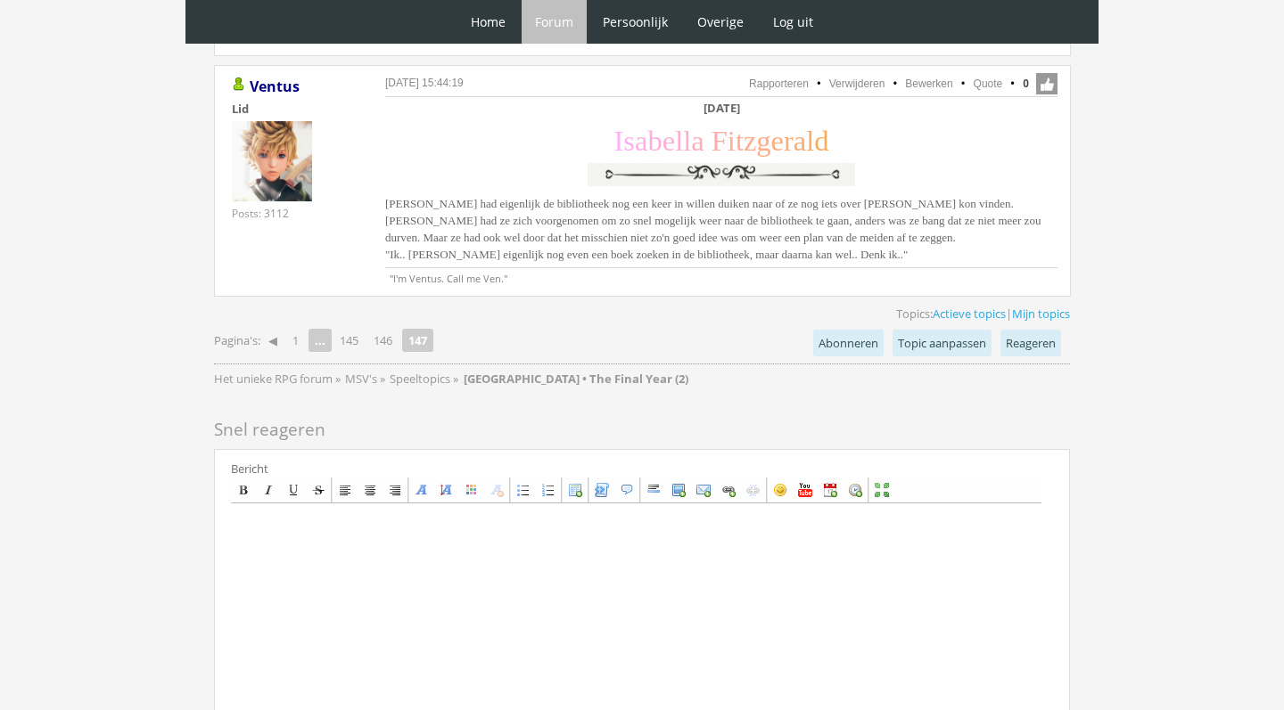
scroll to position [3581, 0]
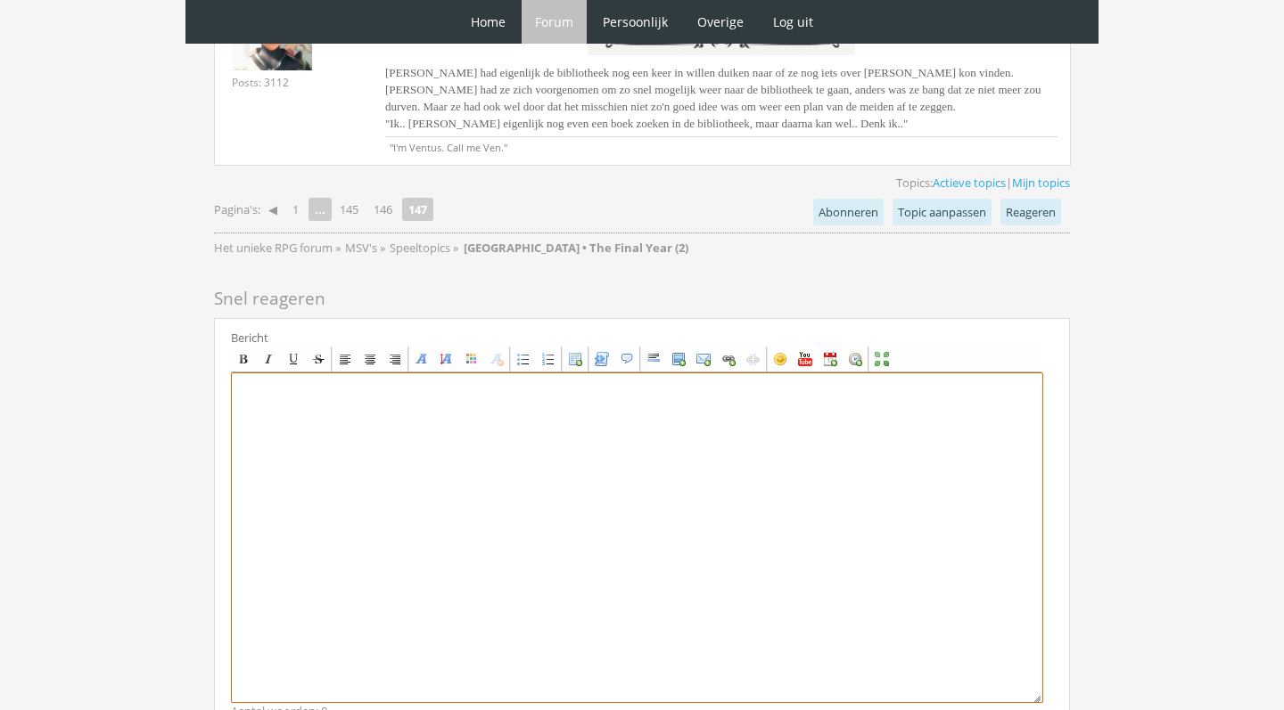
click at [470, 509] on textarea at bounding box center [637, 538] width 812 height 331
paste textarea "[center][size=7][font=Garamond][color=#C71139]A[/color][color=#BD1247]n[/color]…"
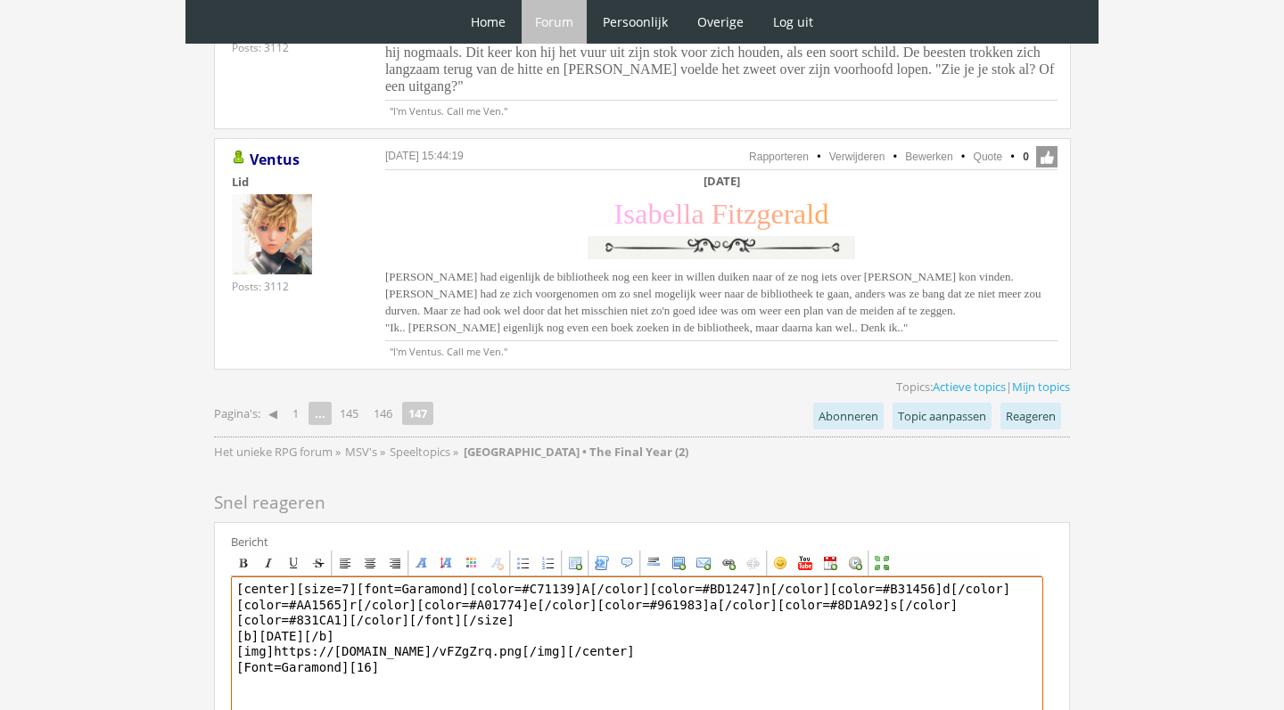
scroll to position [3387, 0]
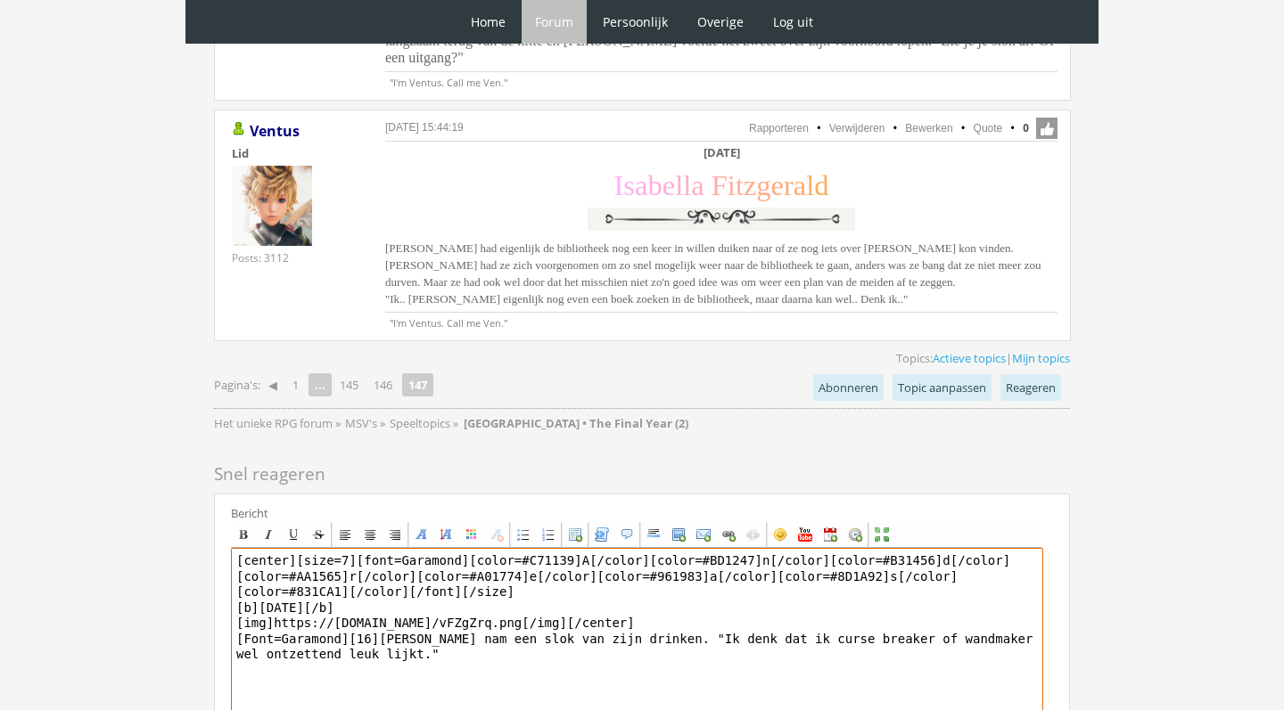
scroll to position [3409, 0]
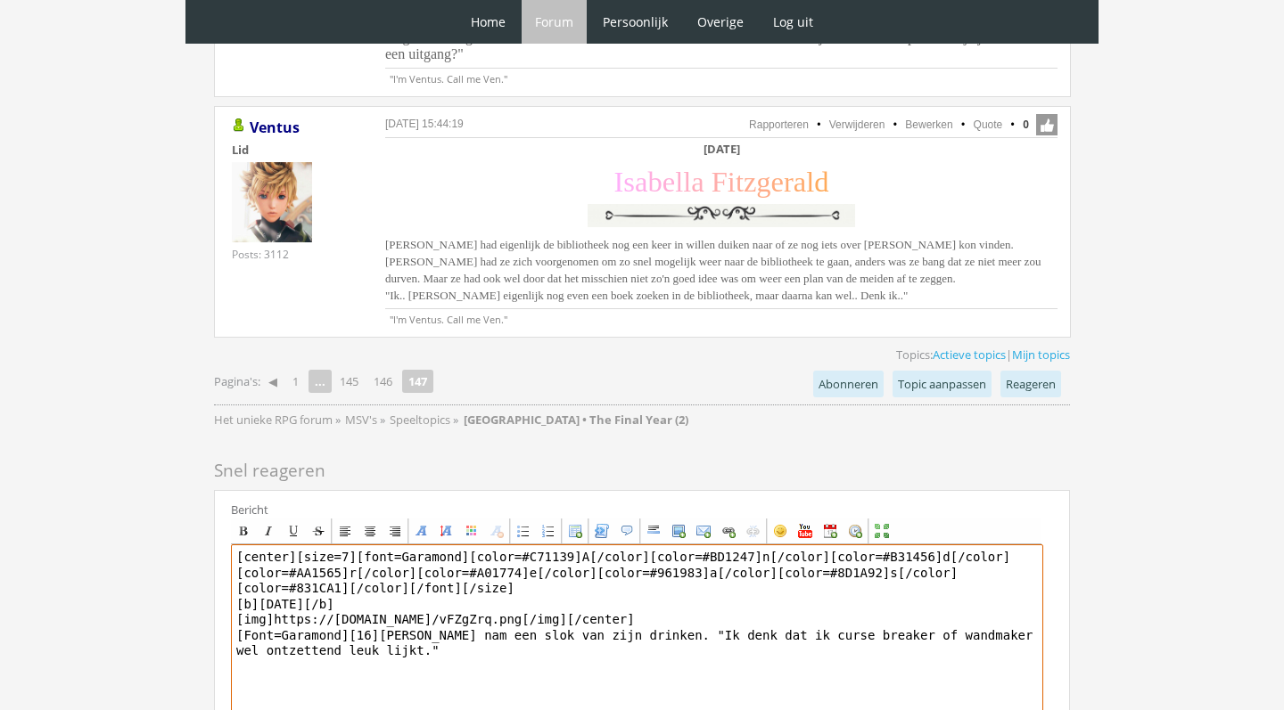
click at [316, 617] on textarea "[center][size=7][font=Garamond][color=#C71139]A[/color][color=#BD1247]n[/color]…" at bounding box center [637, 710] width 812 height 331
drag, startPoint x: 416, startPoint y: 618, endPoint x: 246, endPoint y: 626, distance: 170.4
click at [247, 626] on textarea "[center][size=7][font=Garamond][color=#C71139]A[/color][color=#BD1247]n[/color]…" at bounding box center [637, 710] width 812 height 331
drag, startPoint x: 315, startPoint y: 612, endPoint x: 260, endPoint y: 614, distance: 54.4
click at [260, 614] on textarea "[center][size=7][font=Garamond][color=#C71139]A[/color][color=#BD1247]n[/color]…" at bounding box center [637, 710] width 812 height 331
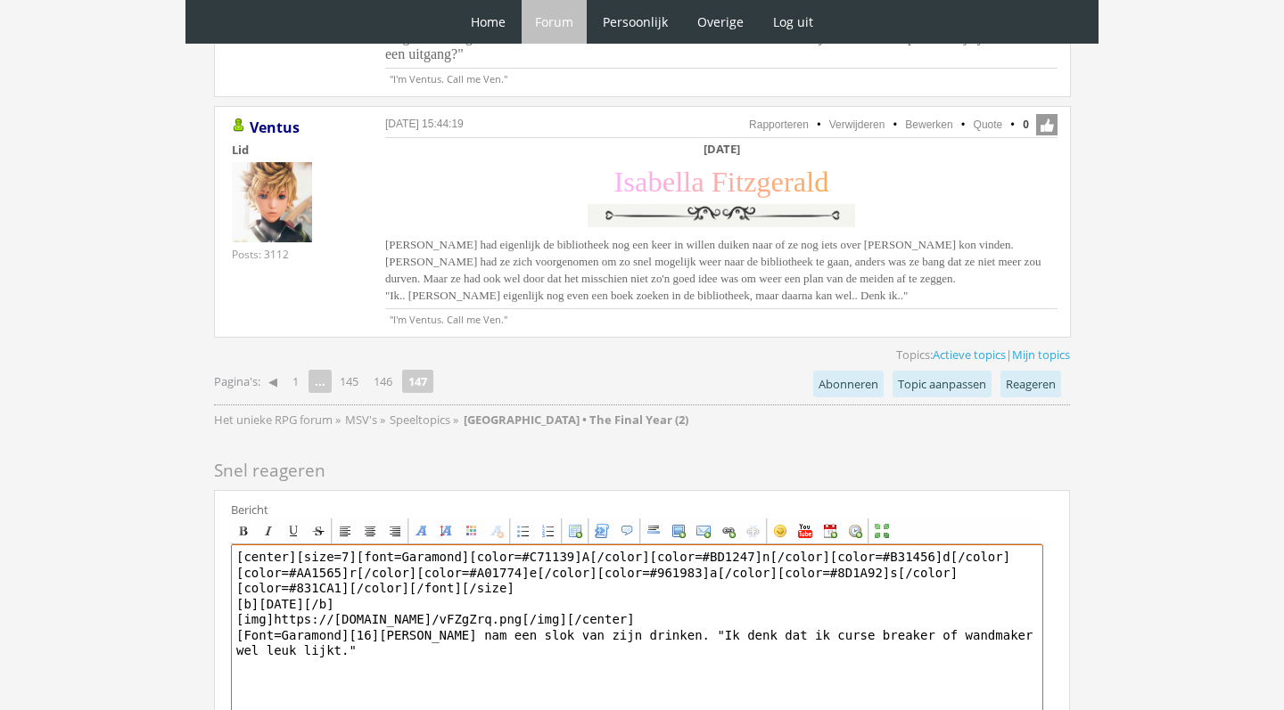
click at [371, 614] on textarea "[center][size=7][font=Garamond][color=#C71139]A[/color][color=#BD1247]n[/color]…" at bounding box center [637, 710] width 812 height 331
click at [993, 601] on textarea "[center][size=7][font=Garamond][color=#C71139]A[/color][color=#BD1247]n[/color]…" at bounding box center [637, 710] width 812 height 331
click at [615, 620] on textarea "[center][size=7][font=Garamond][color=#C71139]A[/color][color=#BD1247]n[/color]…" at bounding box center [637, 710] width 812 height 331
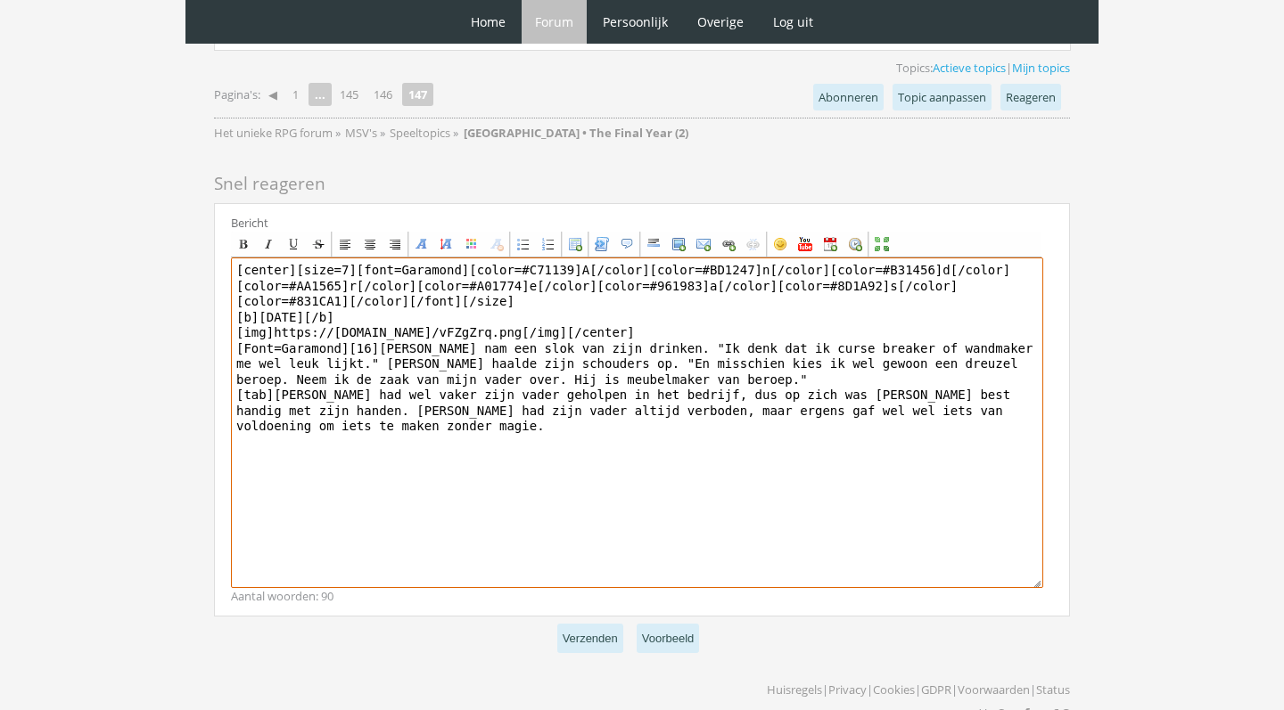
scroll to position [3695, 0]
type textarea "[center][size=7][font=Garamond][color=#C71139]A[/color][color=#BD1247]n[/color]…"
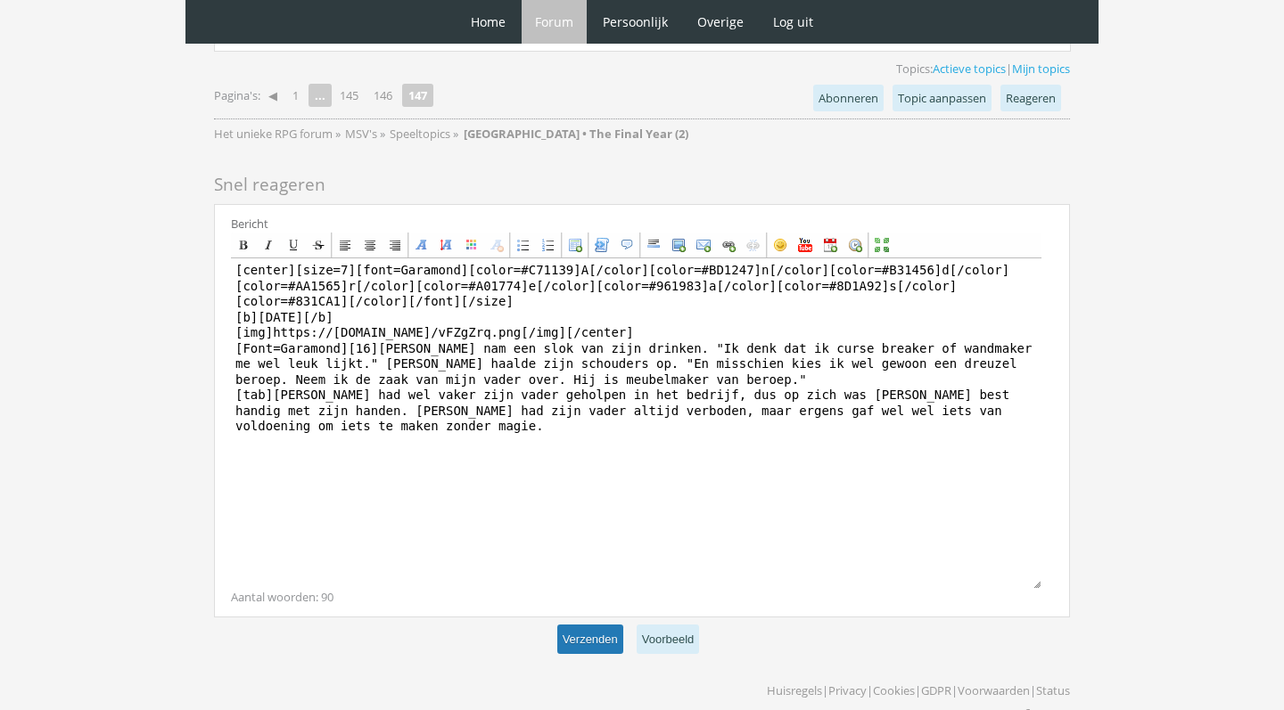
click at [571, 625] on button "Verzenden" at bounding box center [590, 639] width 66 height 29
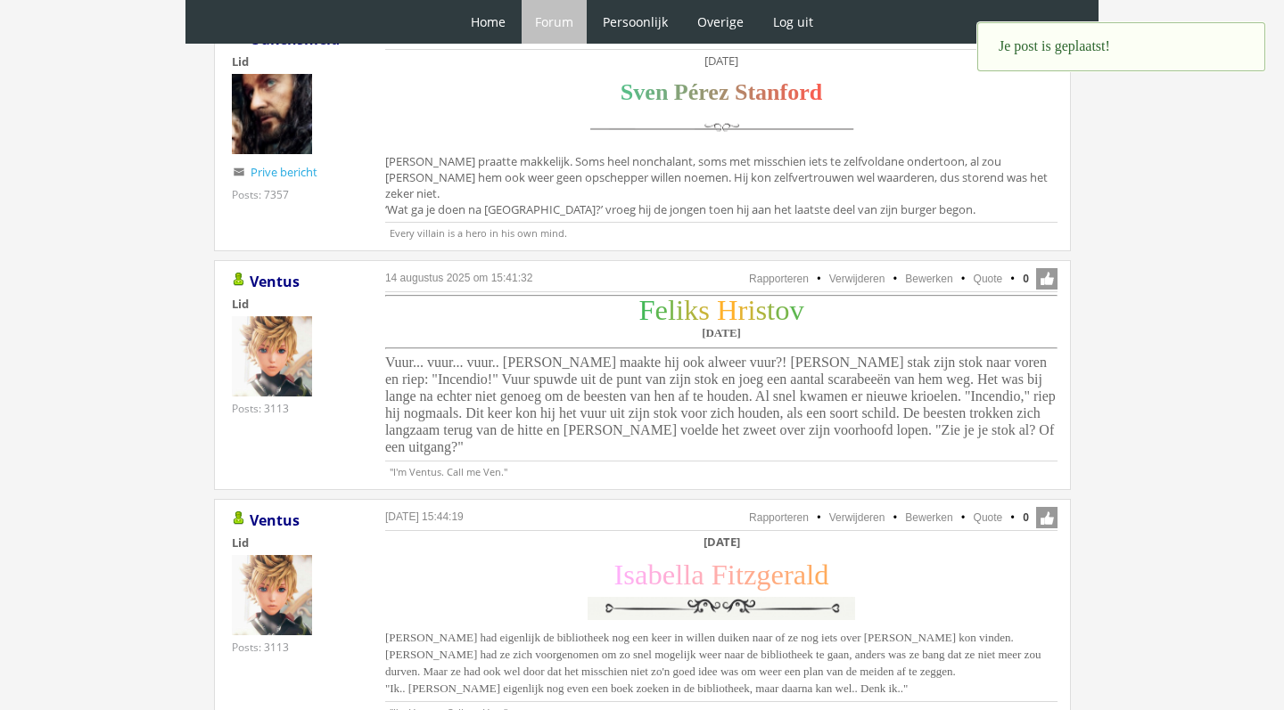
scroll to position [2947, 0]
